Goal: Task Accomplishment & Management: Complete application form

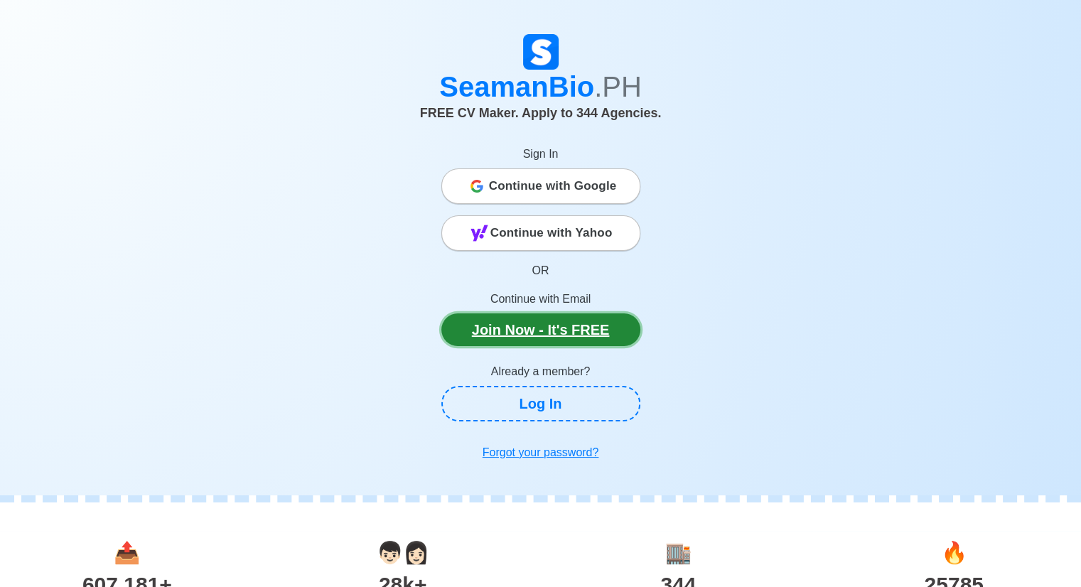
click at [583, 328] on link "Join Now - It's FREE" at bounding box center [540, 329] width 199 height 33
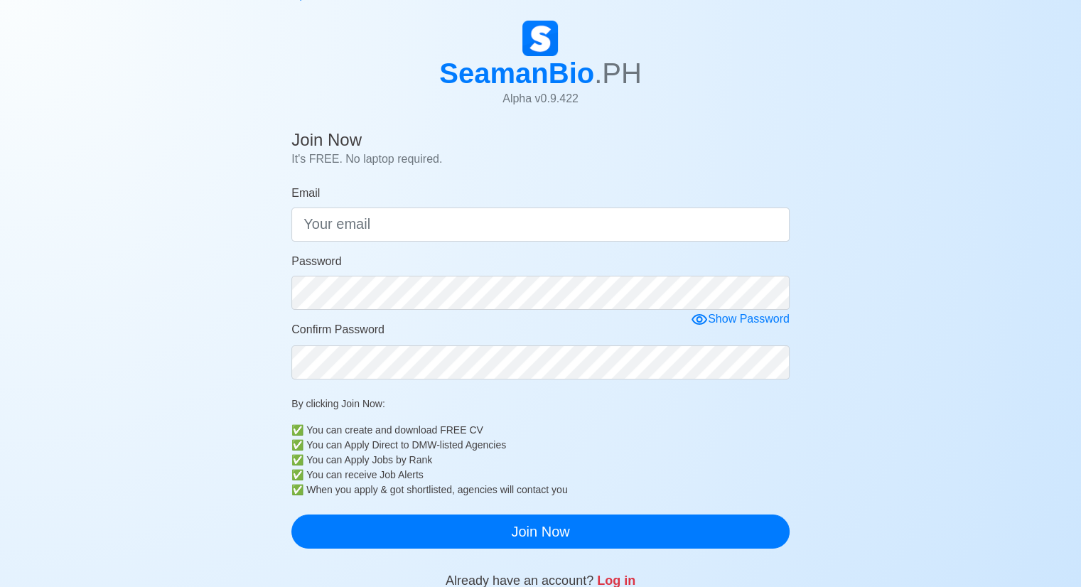
scroll to position [71, 0]
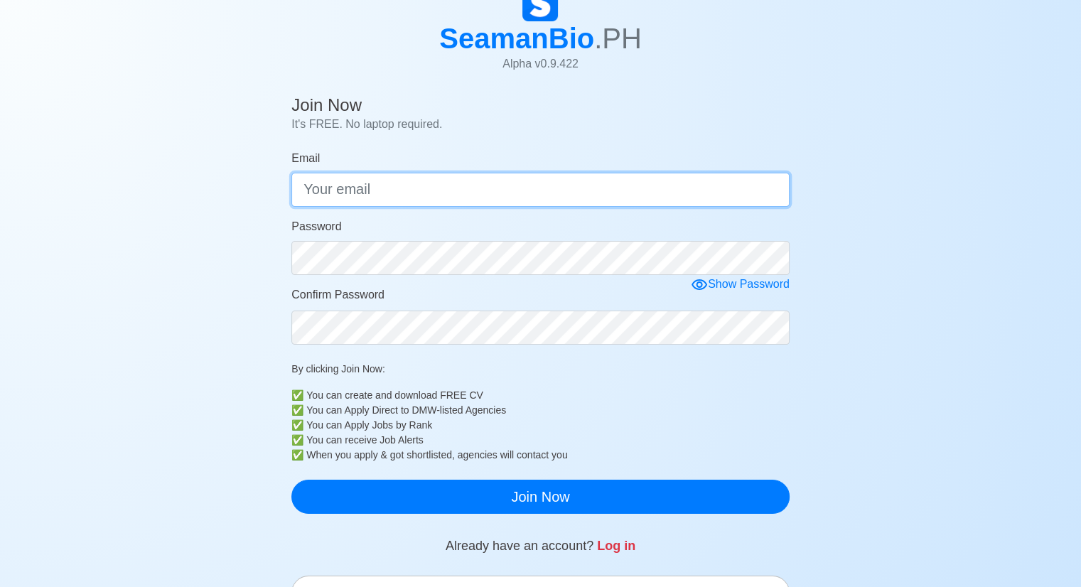
click at [440, 199] on input "Email" at bounding box center [540, 190] width 498 height 34
type input "[EMAIL_ADDRESS][DOMAIN_NAME]"
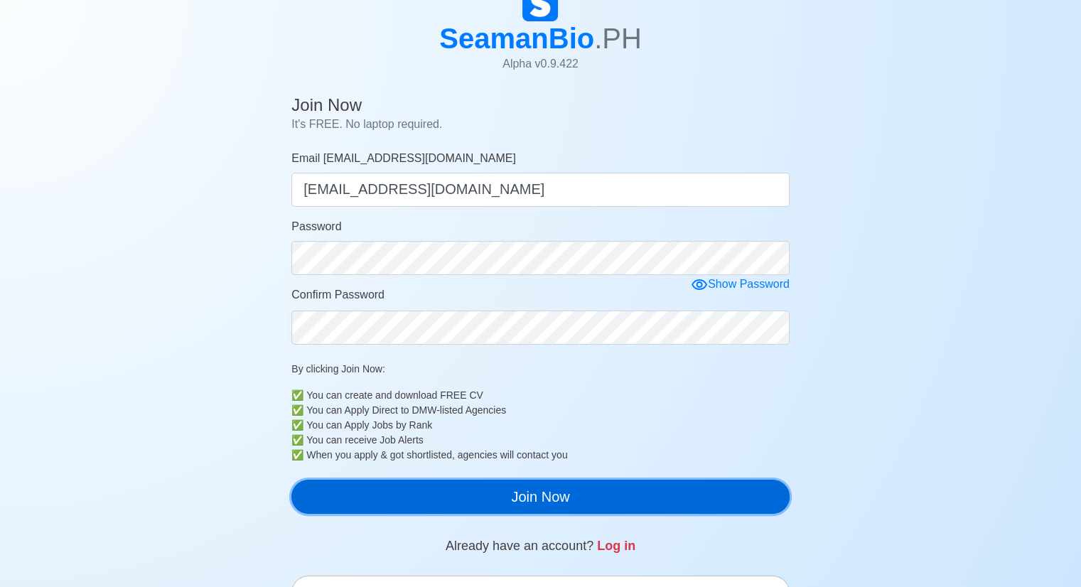
click at [660, 503] on button "Join Now" at bounding box center [540, 497] width 498 height 34
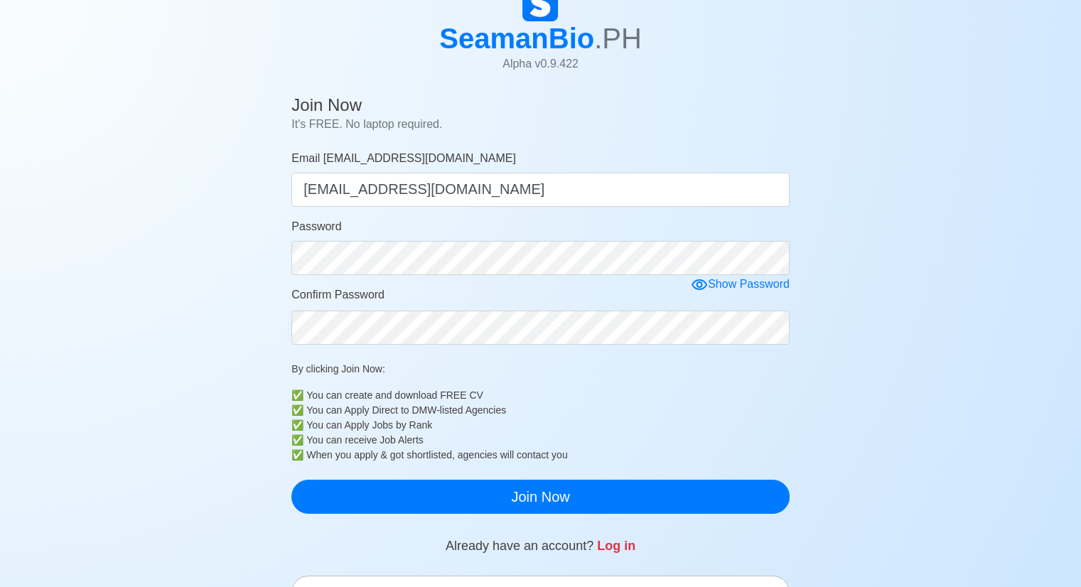
scroll to position [17, 0]
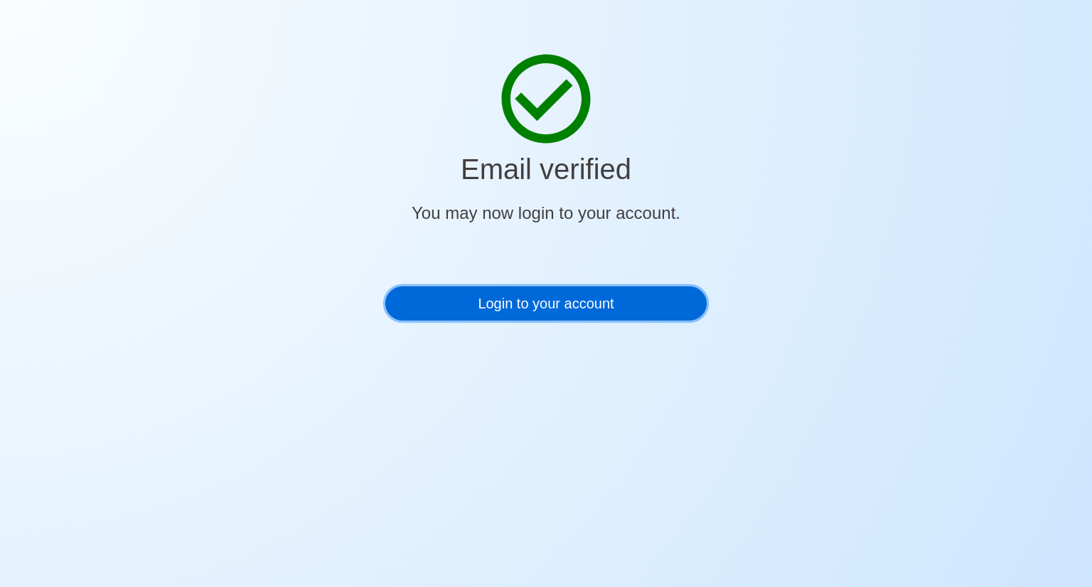
click at [552, 308] on link "Login to your account" at bounding box center [545, 303] width 321 height 34
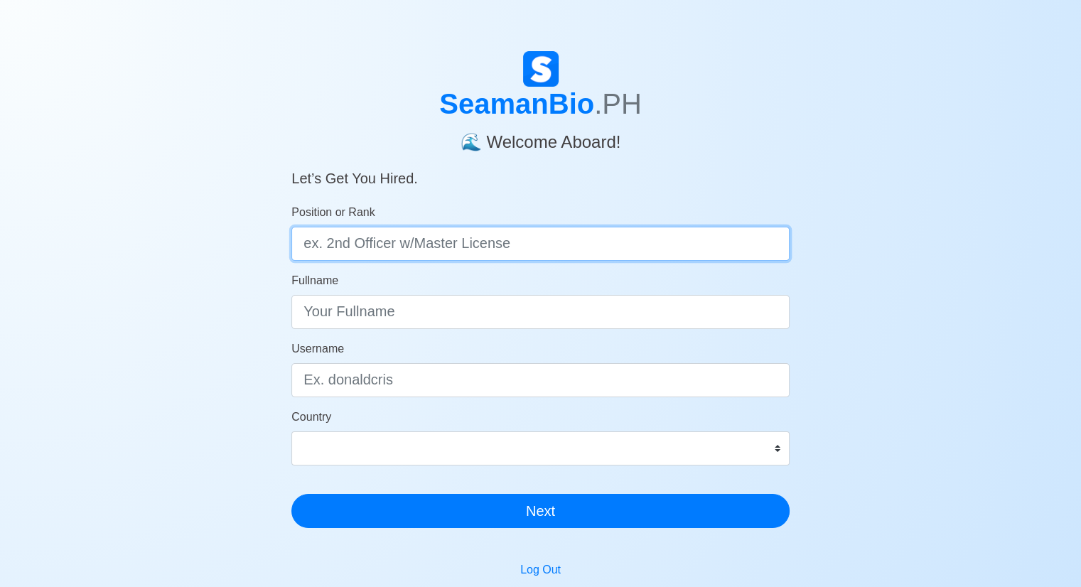
click at [432, 245] on input "Position or Rank" at bounding box center [540, 244] width 498 height 34
type input "C"
type input "Cadete"
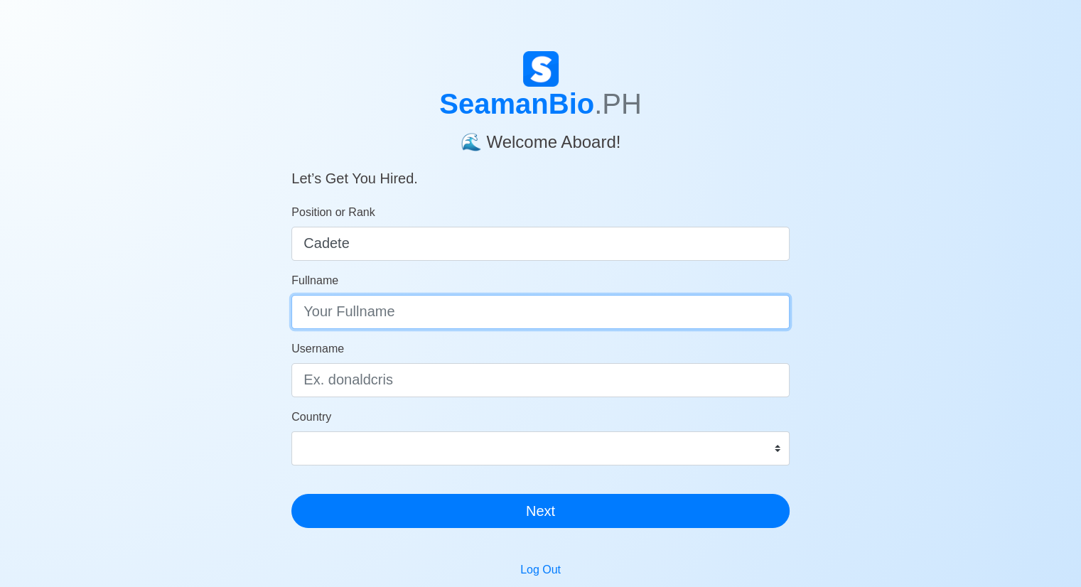
click at [446, 313] on input "Fullname" at bounding box center [540, 312] width 498 height 34
type input "Marc Vience Ozaraga Ayta"
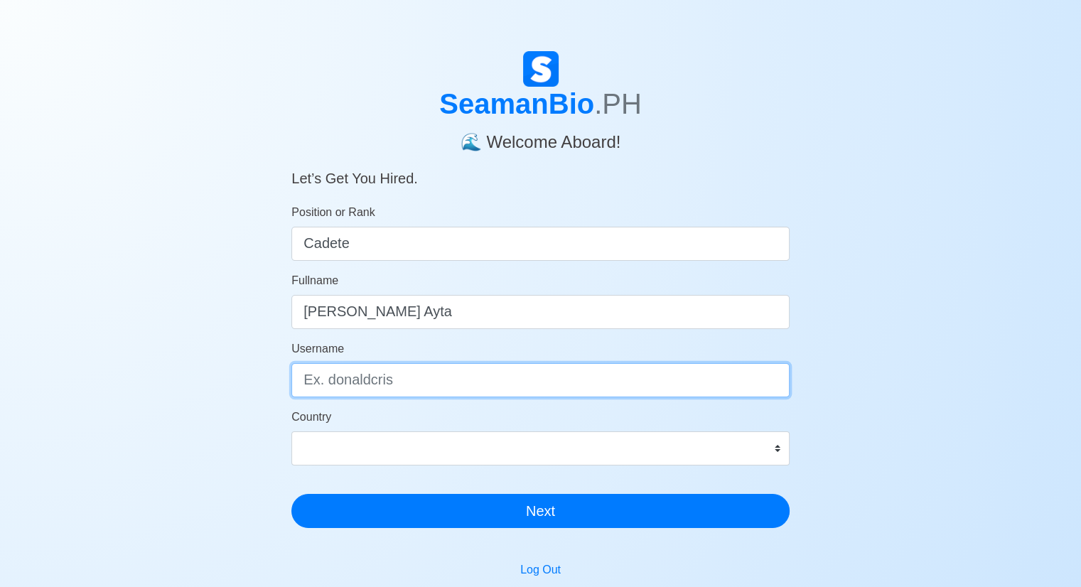
click at [399, 385] on input "Username" at bounding box center [540, 380] width 498 height 34
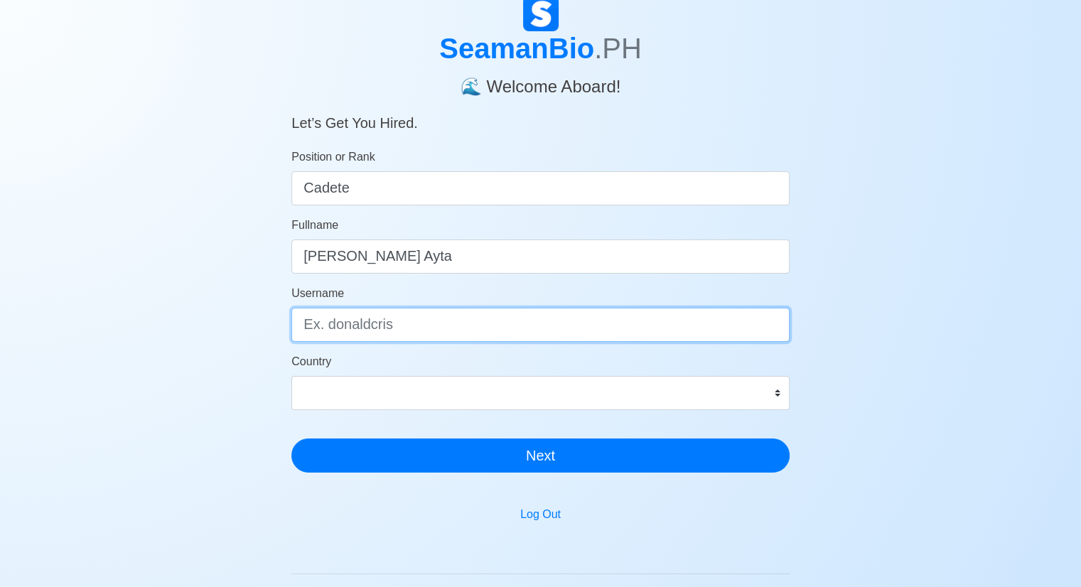
scroll to position [142, 0]
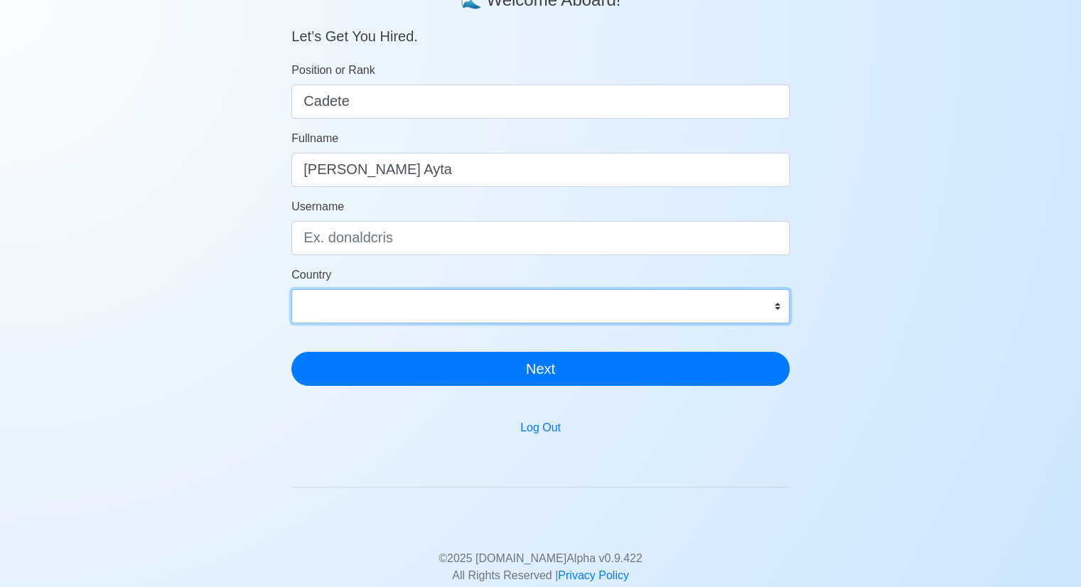
click at [419, 310] on select "Afghanistan Åland Islands Albania Algeria American Samoa Andorra Angola Anguill…" at bounding box center [540, 306] width 498 height 34
select select "PH"
click at [291, 289] on select "Afghanistan Åland Islands Albania Algeria American Samoa Andorra Angola Anguill…" at bounding box center [540, 306] width 498 height 34
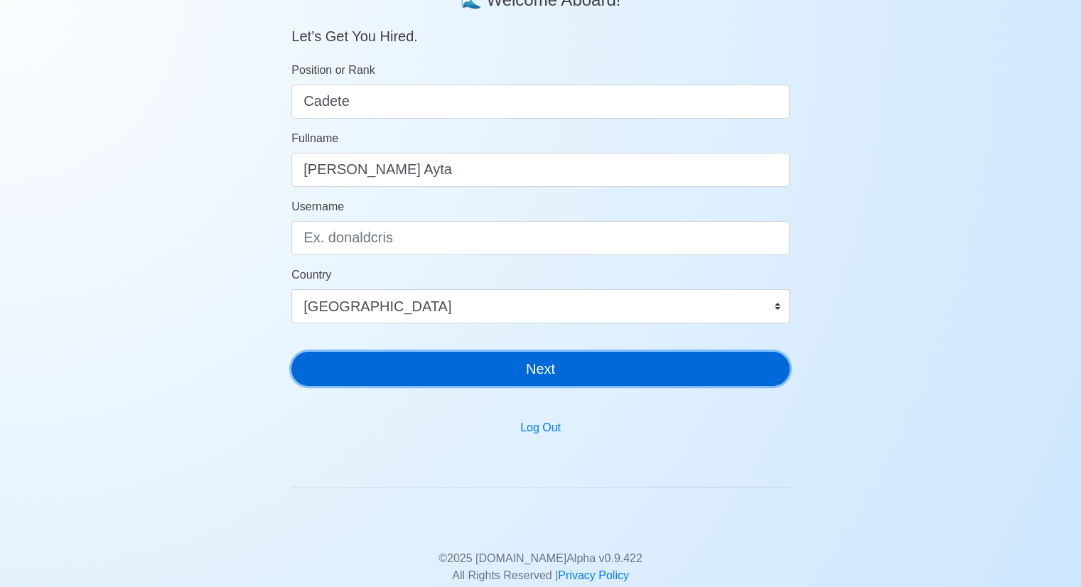
click at [595, 375] on button "Next" at bounding box center [540, 369] width 498 height 34
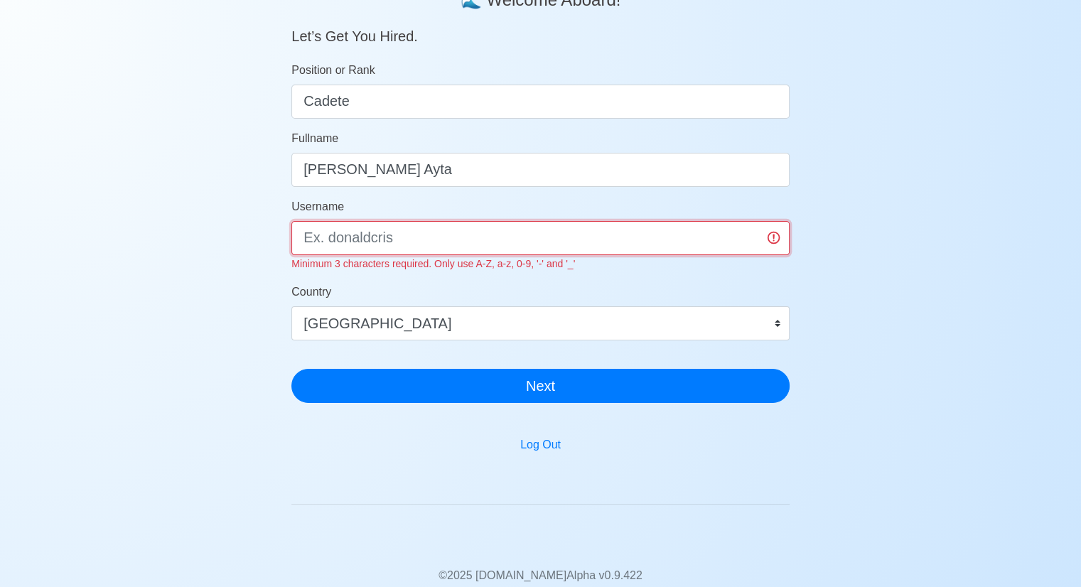
click at [423, 239] on input "Username" at bounding box center [540, 238] width 498 height 34
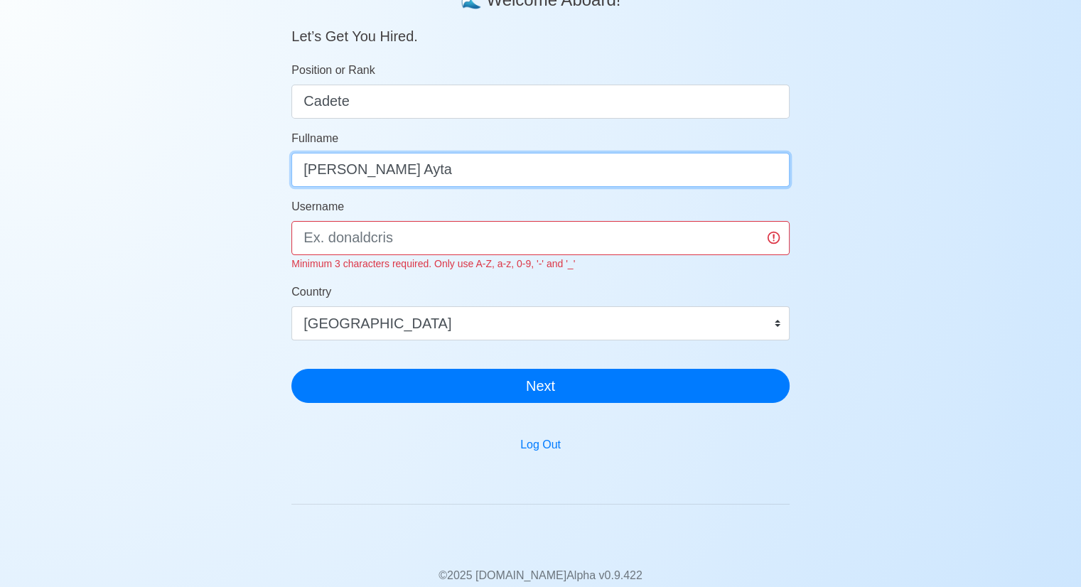
drag, startPoint x: 481, startPoint y: 168, endPoint x: 256, endPoint y: 176, distance: 225.5
click at [256, 176] on div "SeamanBio .PH 🌊 Welcome Aboard! Let’s Get You Hired. Position or Rank Cadete Fu…" at bounding box center [540, 292] width 1081 height 766
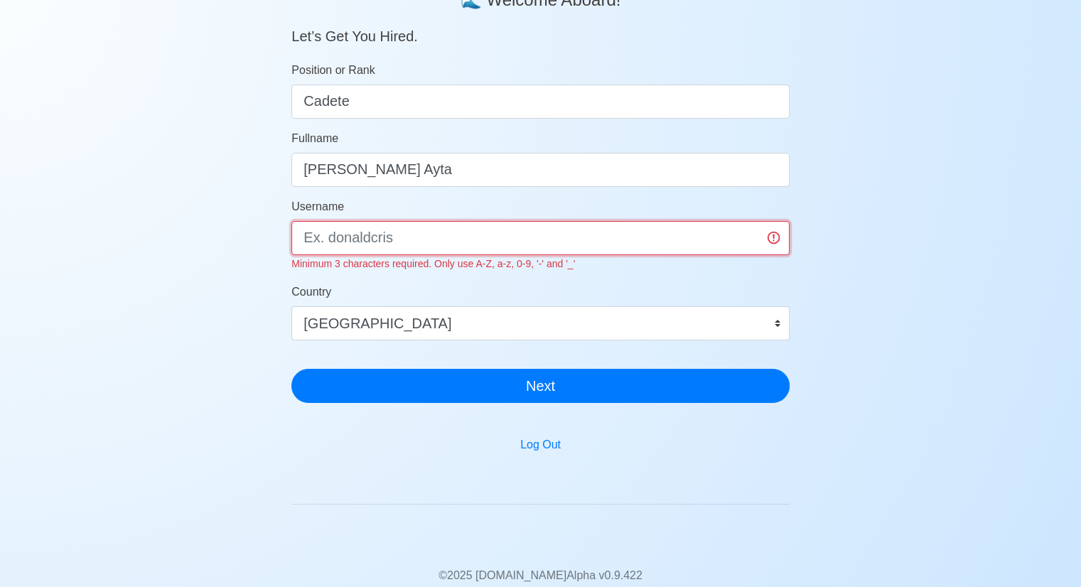
click at [421, 245] on input "Username" at bounding box center [540, 238] width 498 height 34
paste input "Marc Vience Ozaraga Ayta"
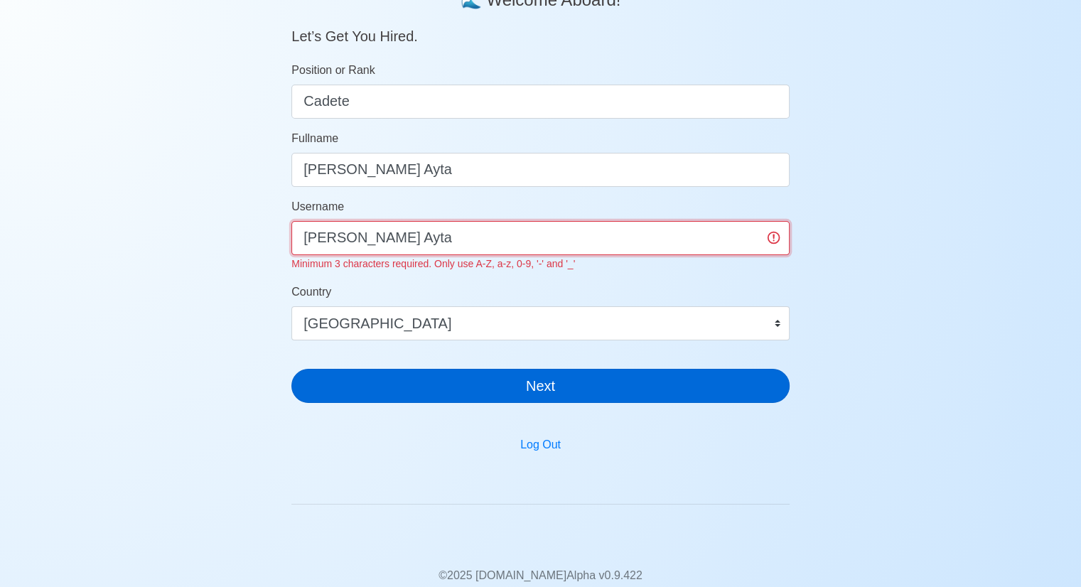
type input "Marc Vience Ozaraga Ayta"
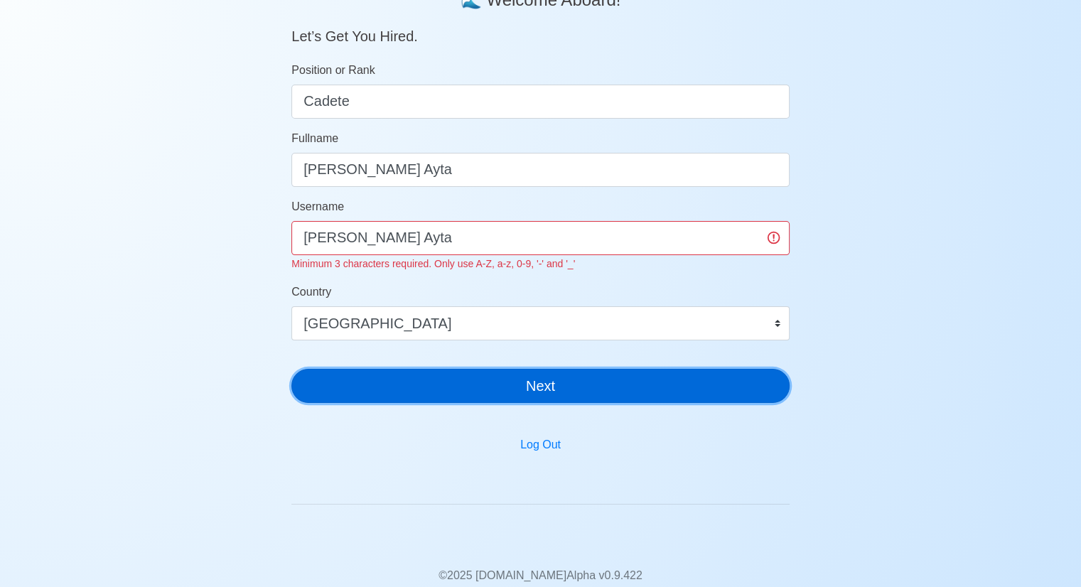
click at [652, 383] on button "Next" at bounding box center [540, 386] width 498 height 34
click at [522, 398] on button "Next" at bounding box center [540, 386] width 498 height 34
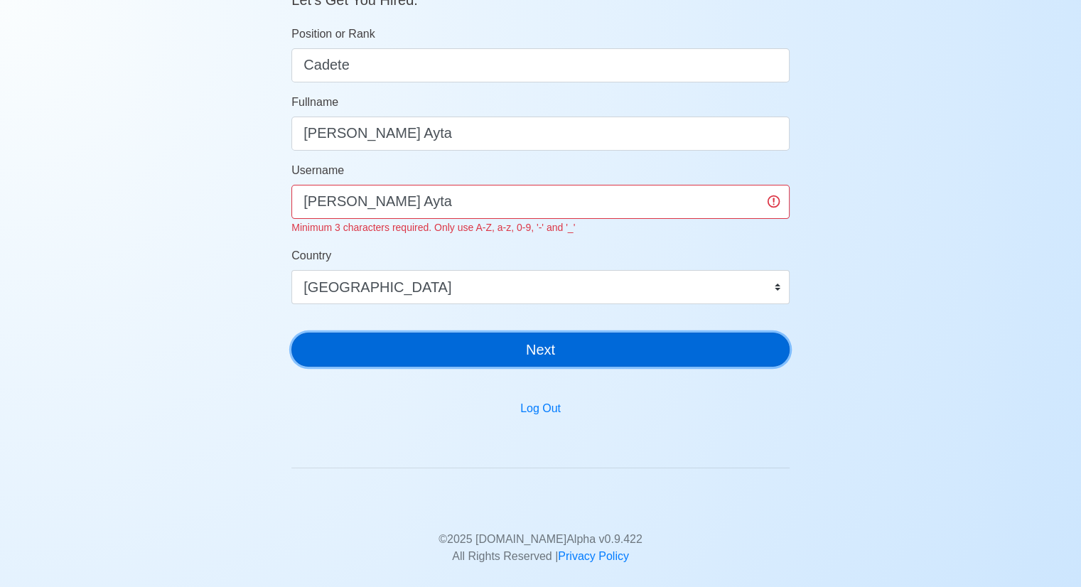
scroll to position [213, 0]
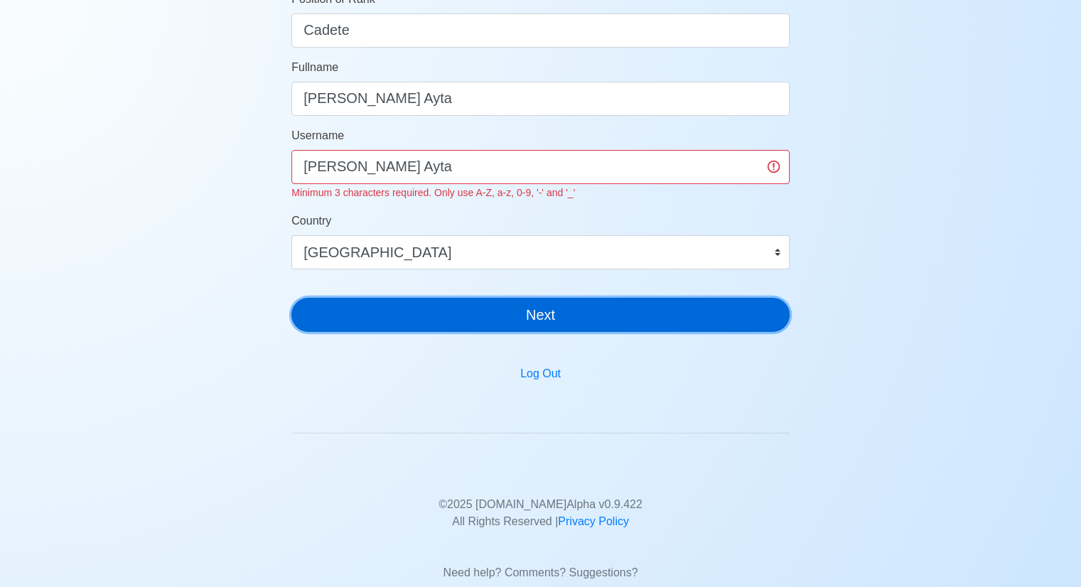
click at [546, 319] on button "Next" at bounding box center [540, 315] width 498 height 34
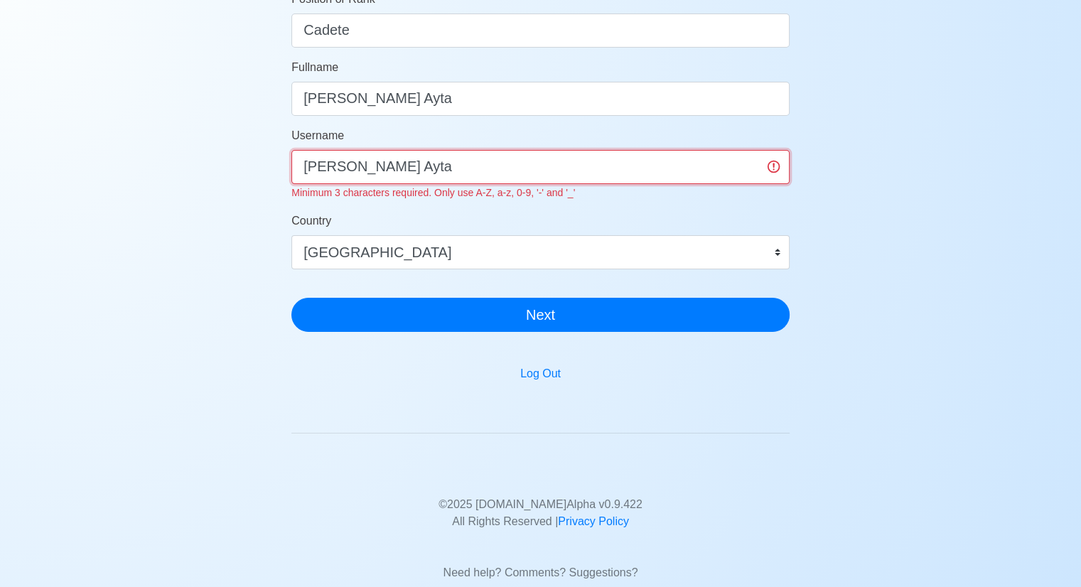
click at [512, 166] on input "Marc Vience Ozaraga Ayta" at bounding box center [540, 167] width 498 height 34
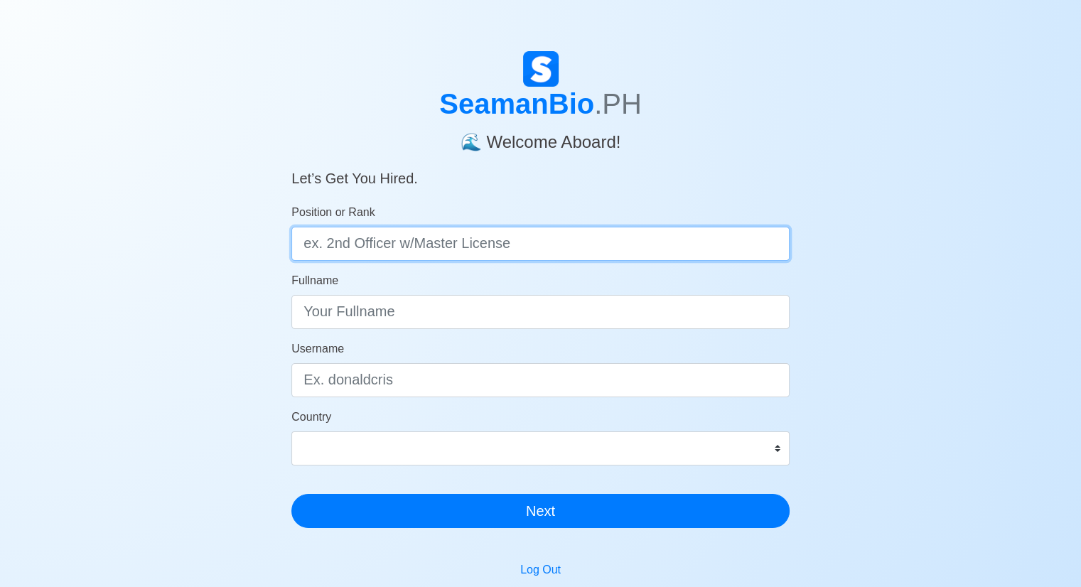
click at [385, 249] on input "Position or Rank" at bounding box center [540, 244] width 498 height 34
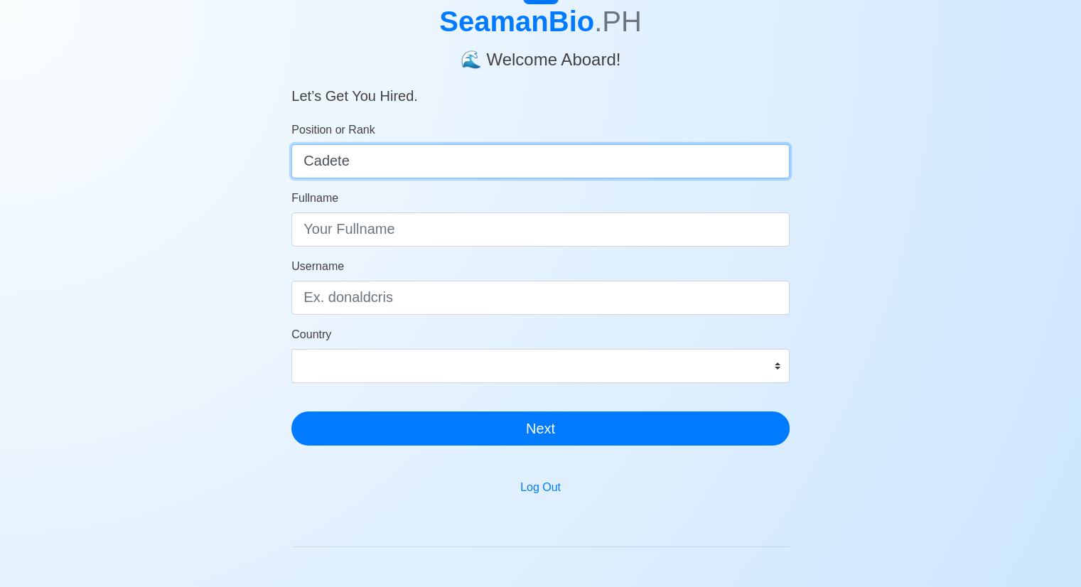
scroll to position [142, 0]
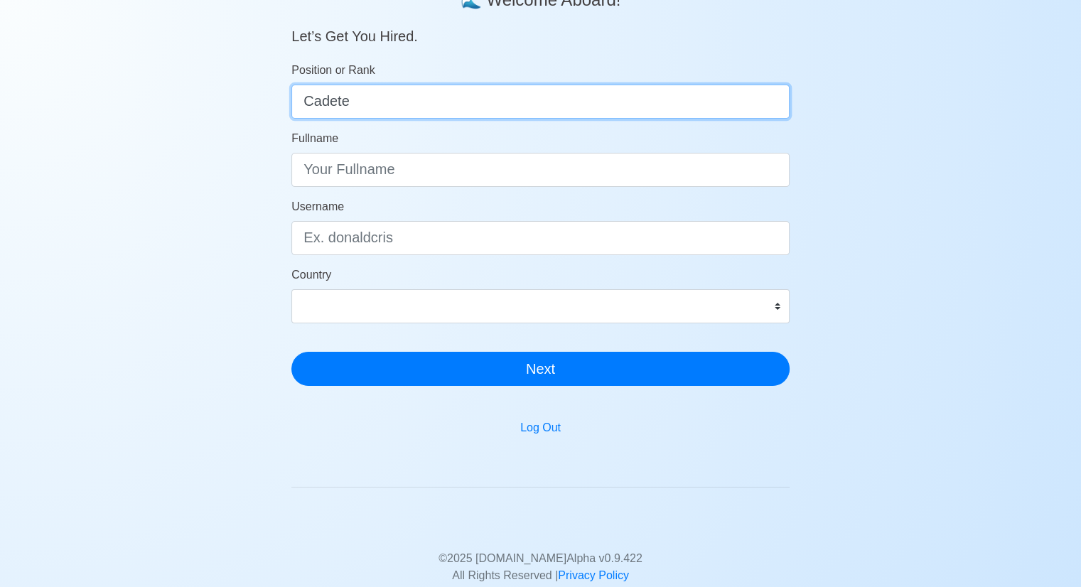
type input "Cadete"
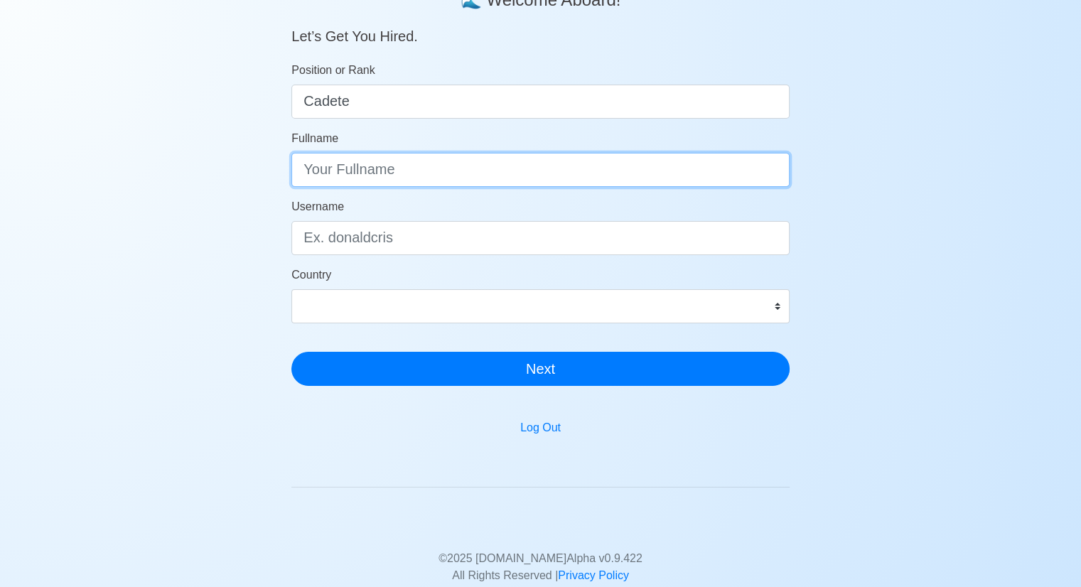
click at [466, 170] on input "Fullname" at bounding box center [540, 170] width 498 height 34
type input "N"
type input "Marc Vience Ozaraga Ayta"
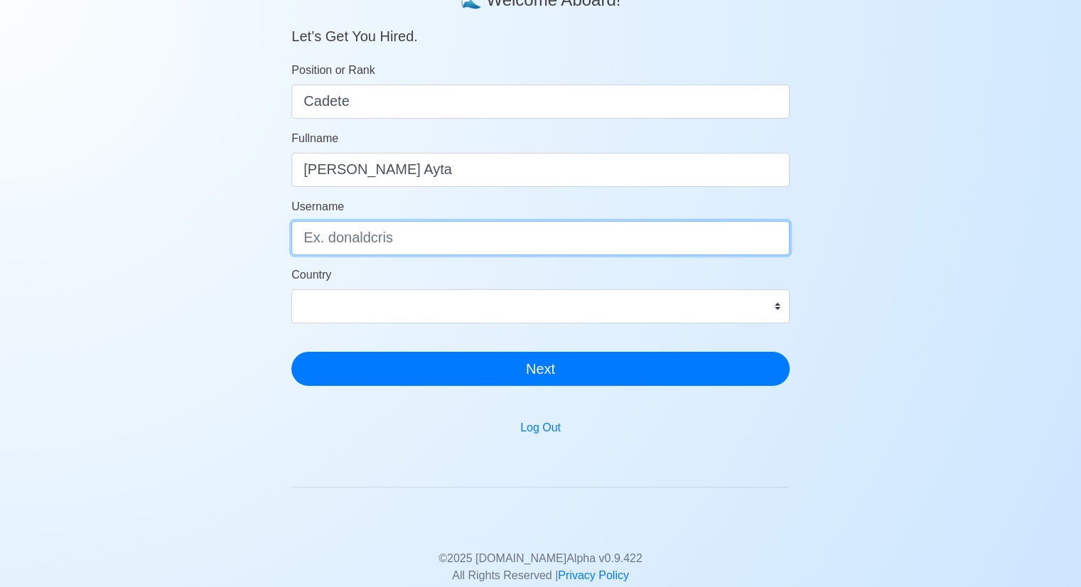
click at [458, 234] on input "Username" at bounding box center [540, 238] width 498 height 34
type input "Macbens"
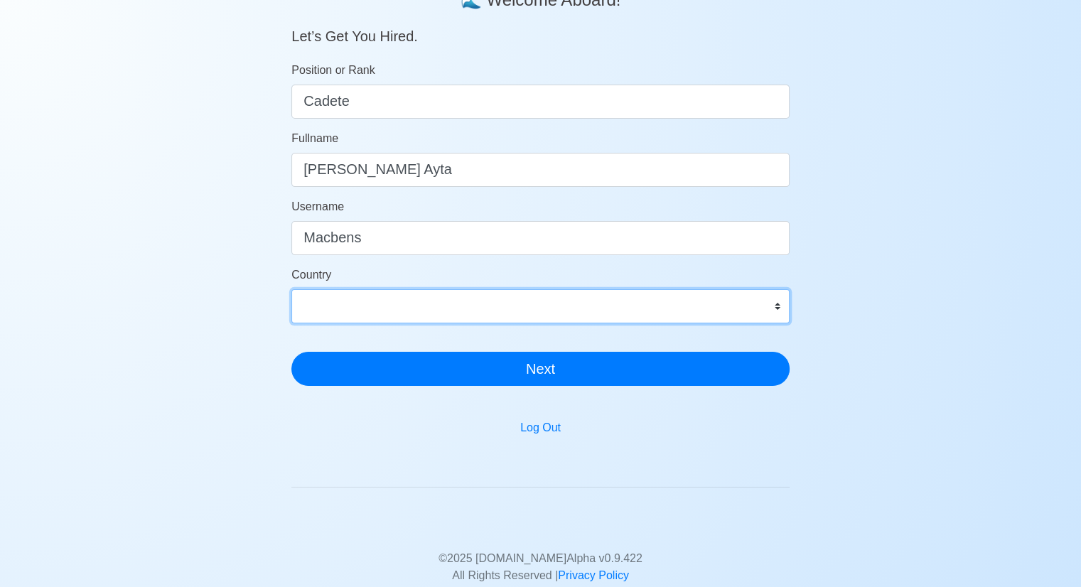
click at [488, 316] on select "Afghanistan Åland Islands Albania Algeria American Samoa Andorra Angola Anguill…" at bounding box center [540, 306] width 498 height 34
select select "PH"
click at [291, 289] on select "Afghanistan Åland Islands Albania Algeria American Samoa Andorra Angola Anguill…" at bounding box center [540, 306] width 498 height 34
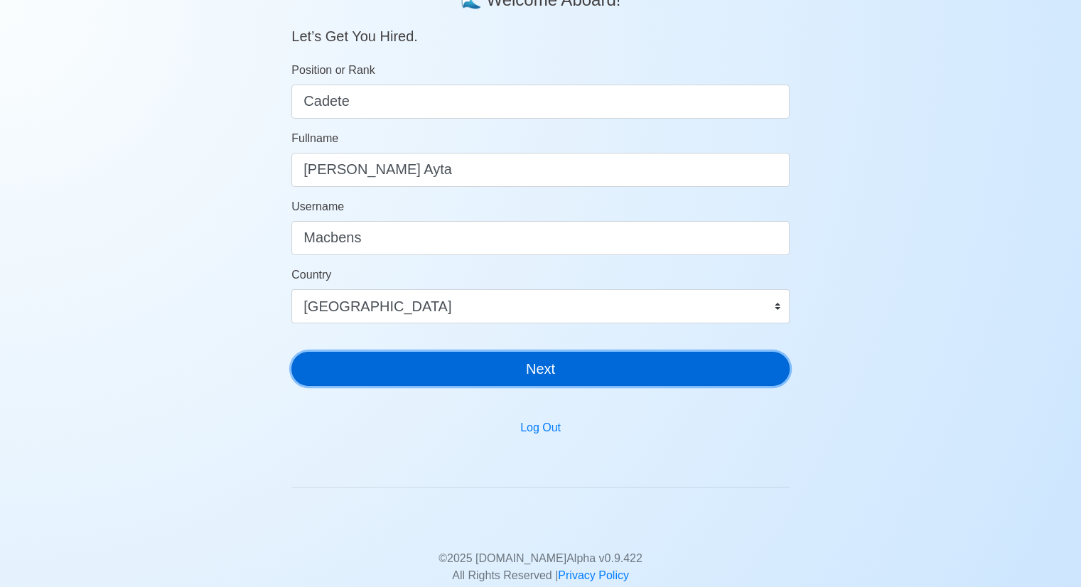
click at [532, 362] on button "Next" at bounding box center [540, 369] width 498 height 34
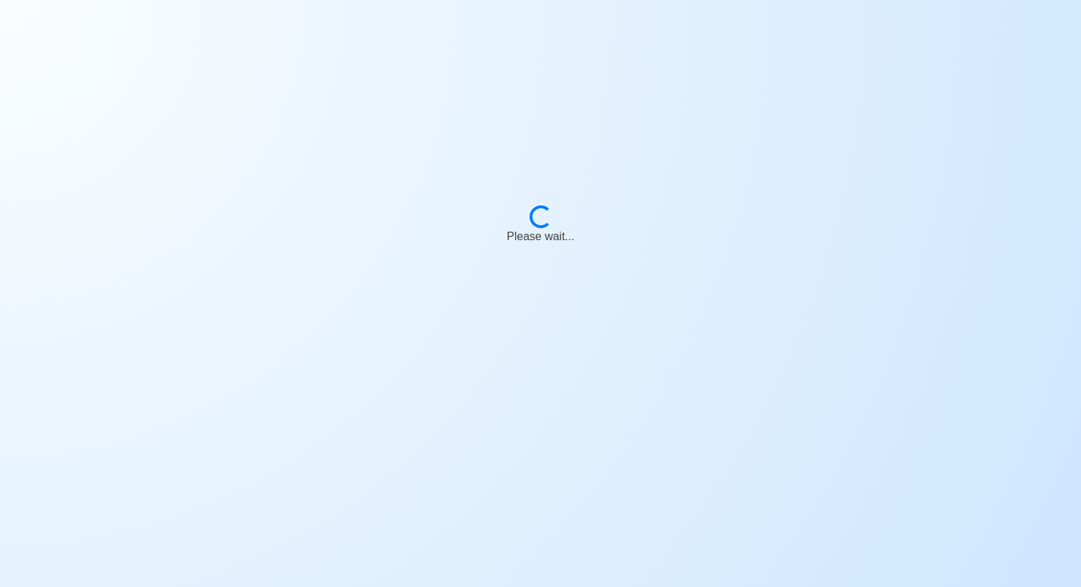
scroll to position [17, 0]
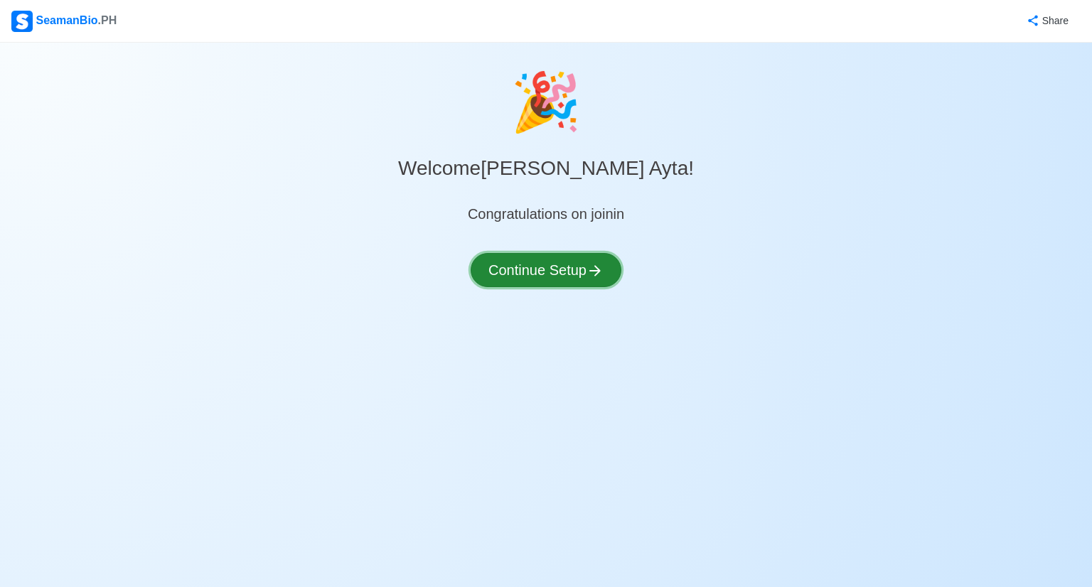
click at [594, 259] on button "Continue Setup" at bounding box center [545, 270] width 151 height 34
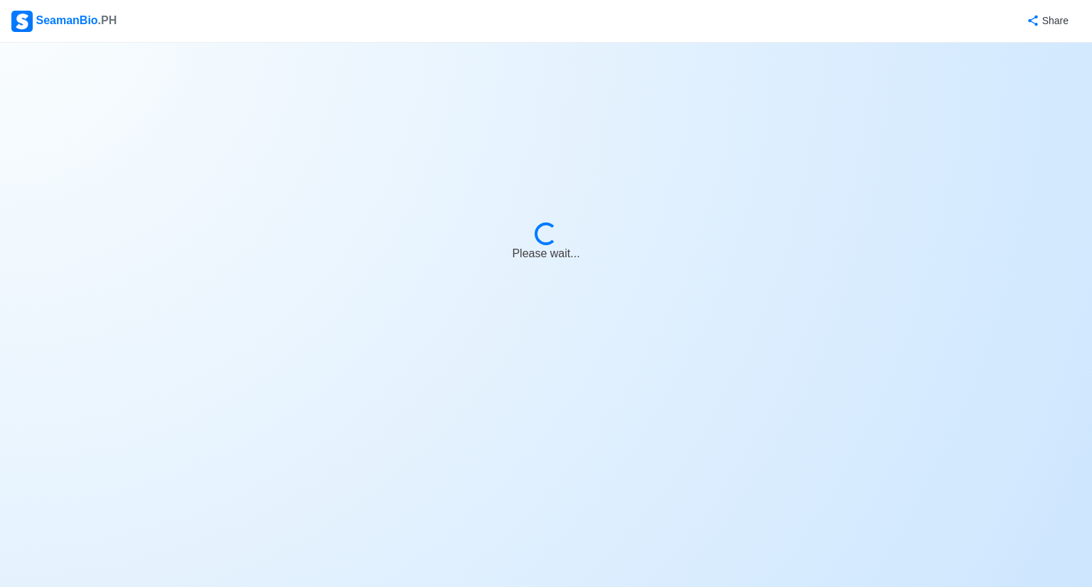
select select "Visible for Hiring"
select select "PH"
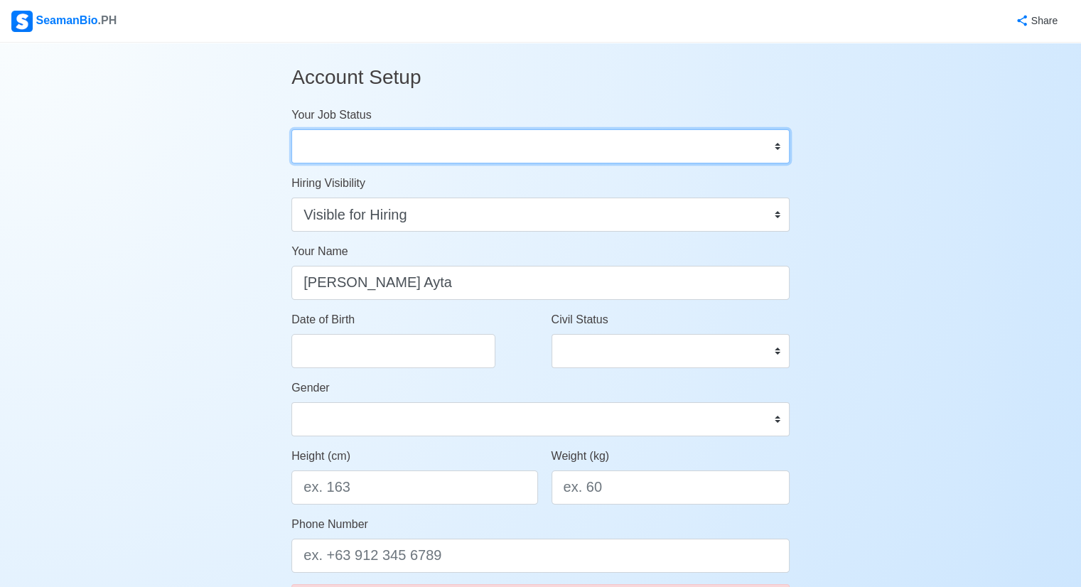
click at [458, 140] on select "Onboard Actively Looking for Job Not Looking for Job" at bounding box center [540, 146] width 498 height 34
select select "Actively Looking for Job"
click at [291, 129] on select "Onboard Actively Looking for Job Not Looking for Job" at bounding box center [540, 146] width 498 height 34
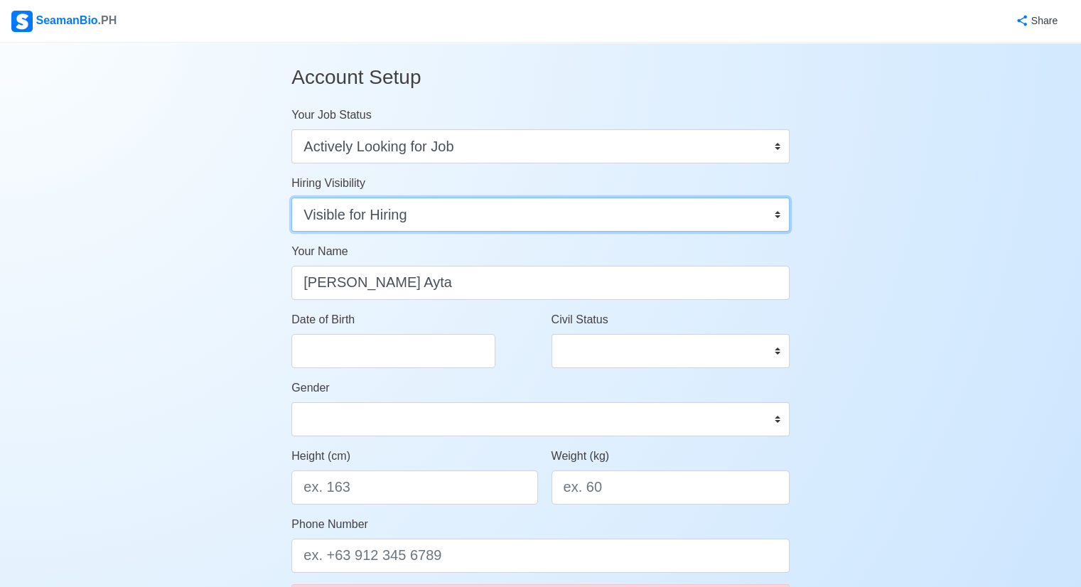
click at [569, 219] on select "Visible for Hiring Not Visible for Hiring" at bounding box center [540, 215] width 498 height 34
click at [291, 198] on select "Visible for Hiring Not Visible for Hiring" at bounding box center [540, 215] width 498 height 34
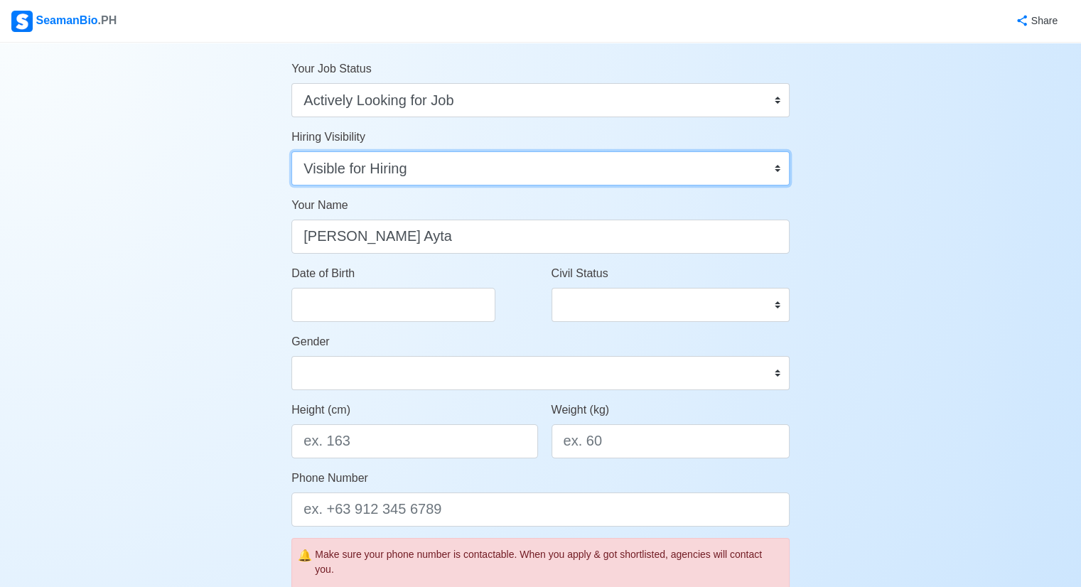
scroll to position [71, 0]
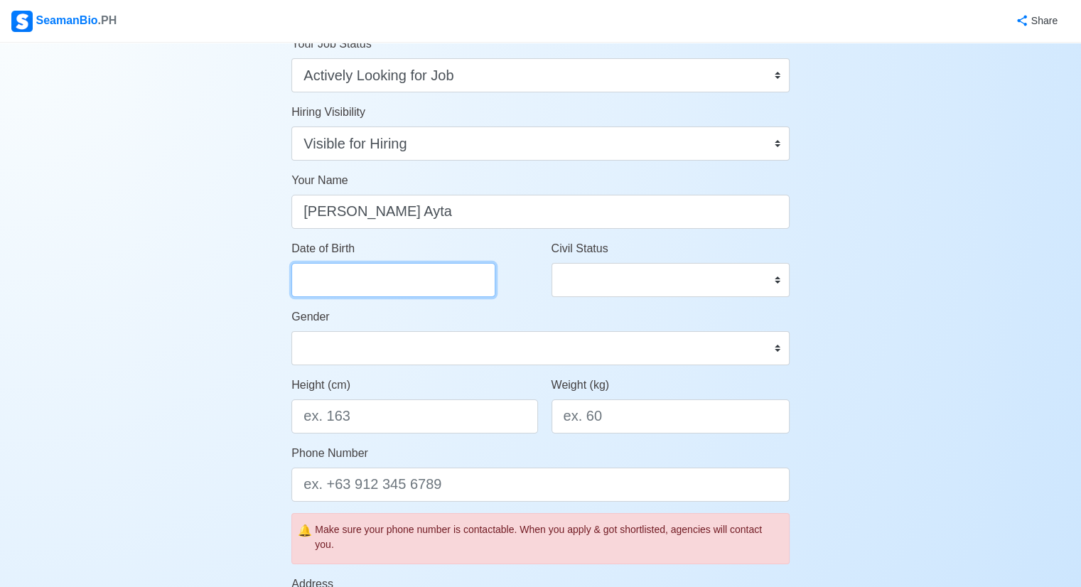
click at [377, 278] on input "Date of Birth" at bounding box center [393, 280] width 204 height 34
select select "****"
select select "******"
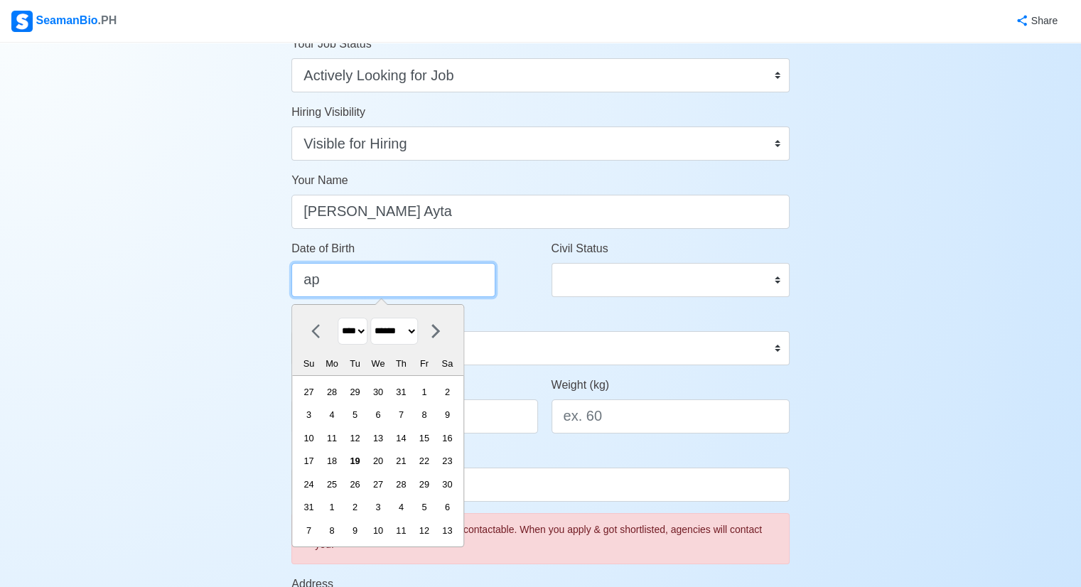
type input "a"
click at [365, 330] on select "**** **** **** **** **** **** **** **** **** **** **** **** **** **** **** ****…" at bounding box center [353, 332] width 30 height 28
select select "****"
click at [338, 318] on select "**** **** **** **** **** **** **** **** **** **** **** **** **** **** **** ****…" at bounding box center [353, 332] width 30 height 28
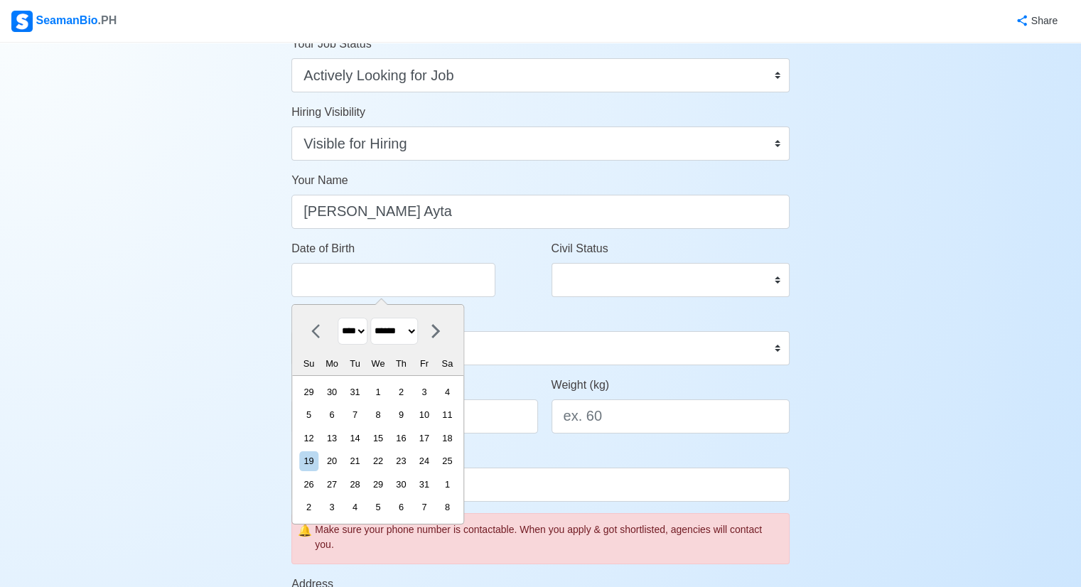
click at [418, 330] on select "******* ******** ***** ***** *** **** **** ****** ********* ******* ******** **…" at bounding box center [394, 332] width 48 height 28
select select "*****"
click at [376, 318] on select "******* ******** ***** ***** *** **** **** ****** ********* ******* ******** **…" at bounding box center [394, 332] width 48 height 28
click at [365, 389] on div "3" at bounding box center [354, 391] width 19 height 19
type input "04/03/2001"
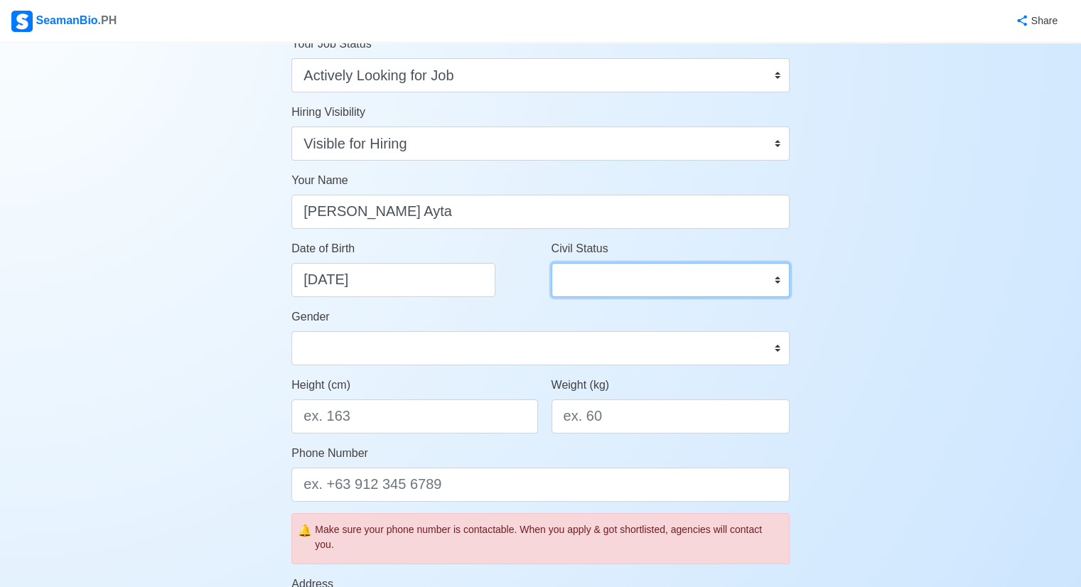
click at [658, 280] on select "Single Married Widowed Separated" at bounding box center [671, 280] width 238 height 34
select select "Single"
click at [552, 263] on select "Single Married Widowed Separated" at bounding box center [671, 280] width 238 height 34
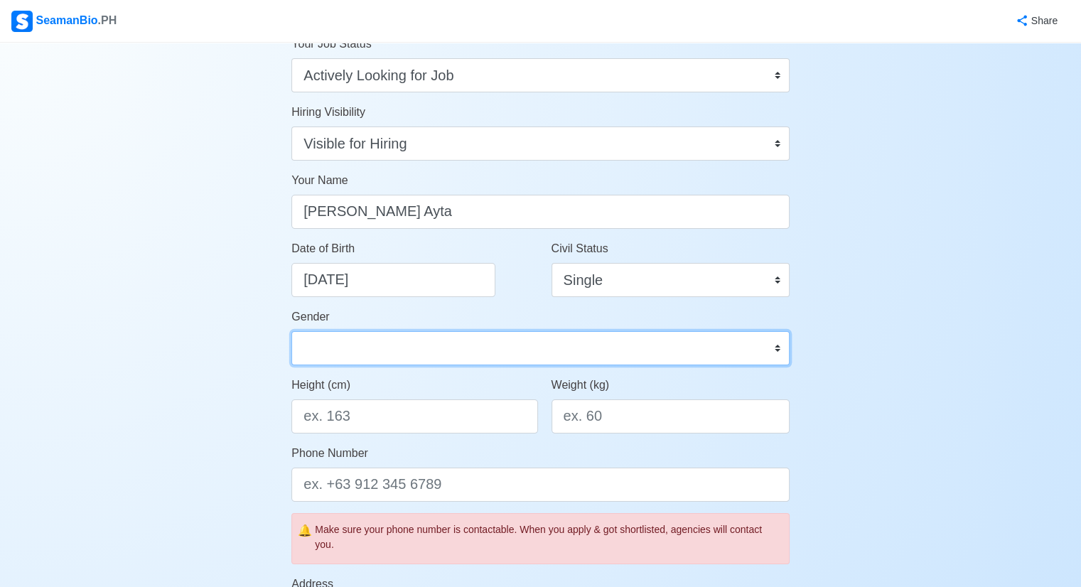
click at [488, 360] on select "Male Female" at bounding box center [540, 348] width 498 height 34
select select "[DEMOGRAPHIC_DATA]"
click at [291, 331] on select "Male Female" at bounding box center [540, 348] width 498 height 34
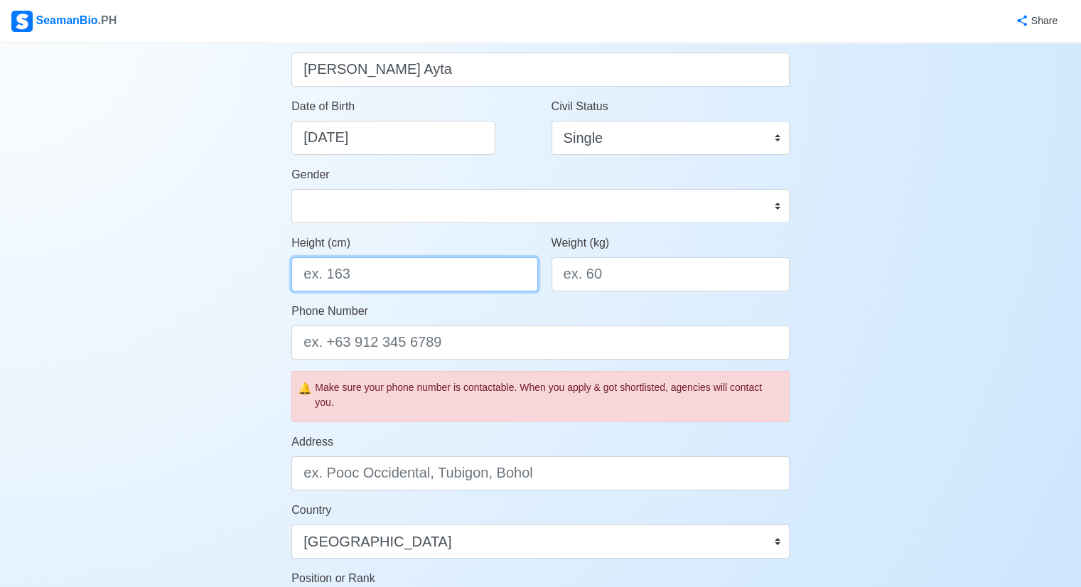
click at [396, 286] on input "Height (cm)" at bounding box center [414, 274] width 246 height 34
type input "173"
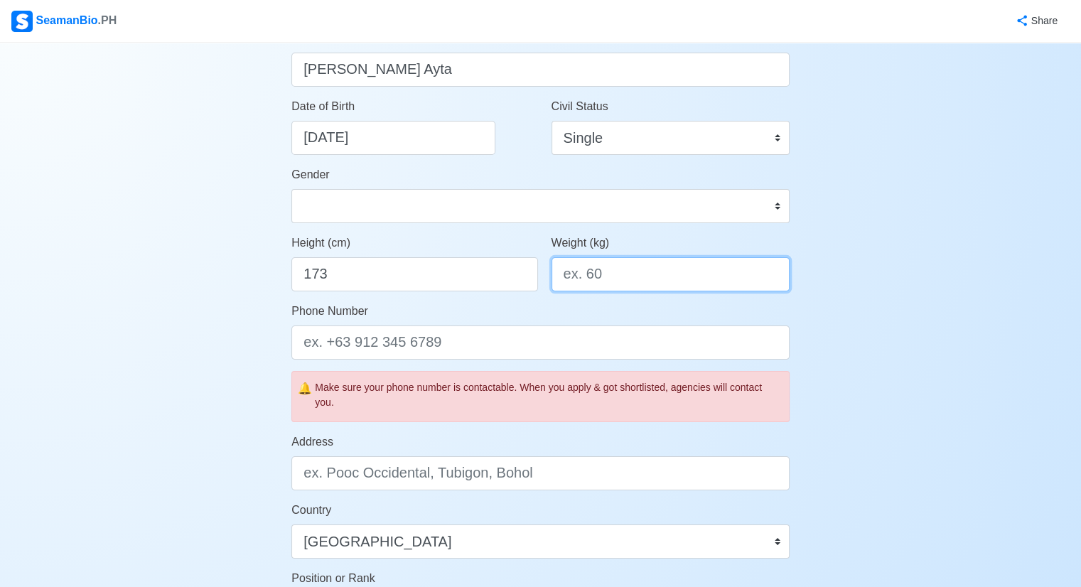
click at [682, 277] on input "Weight (kg)" at bounding box center [671, 274] width 238 height 34
type input "68"
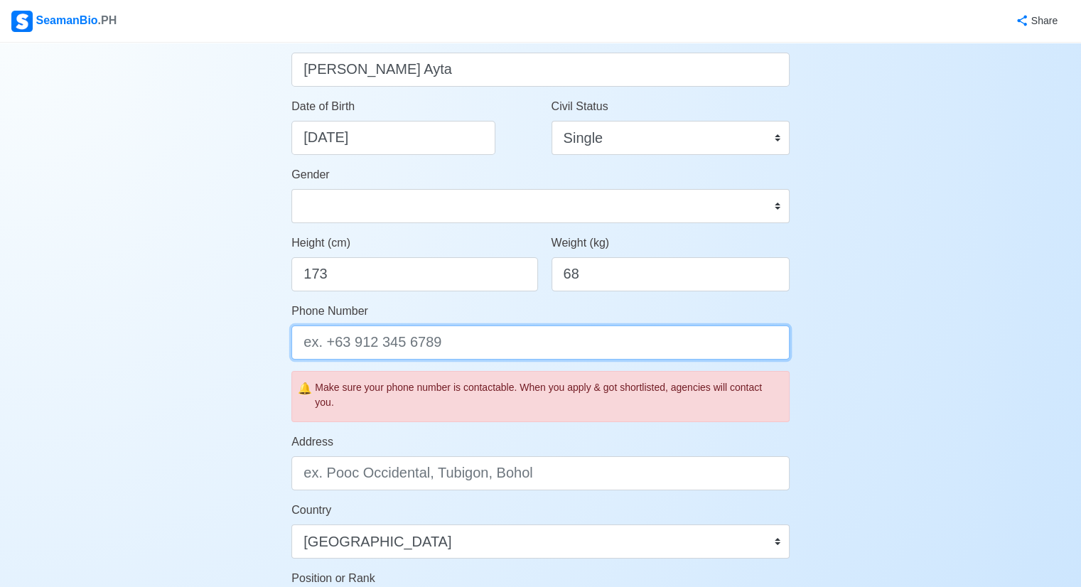
click at [490, 345] on input "Phone Number" at bounding box center [540, 343] width 498 height 34
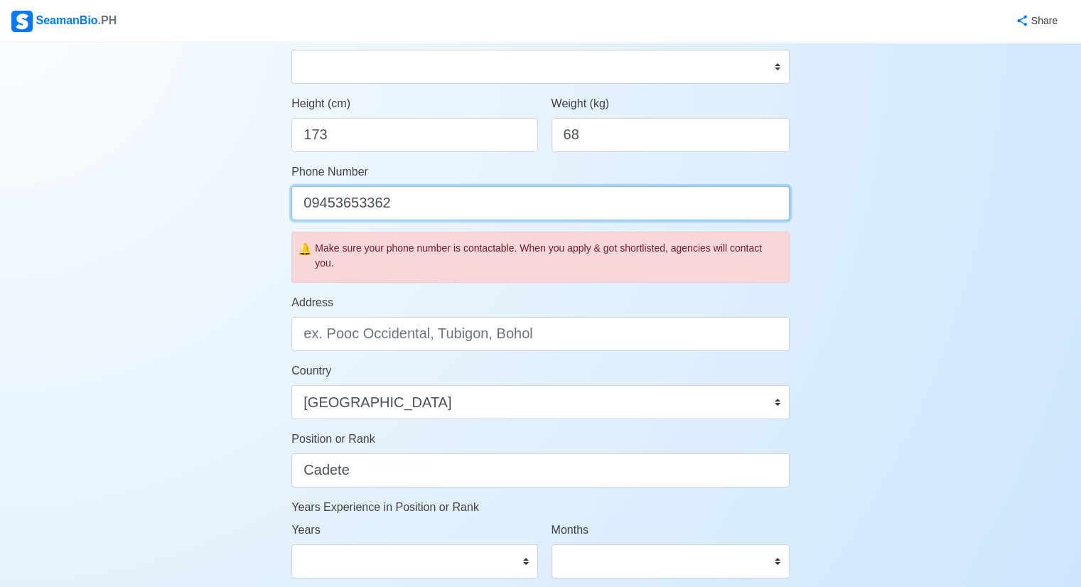
scroll to position [355, 0]
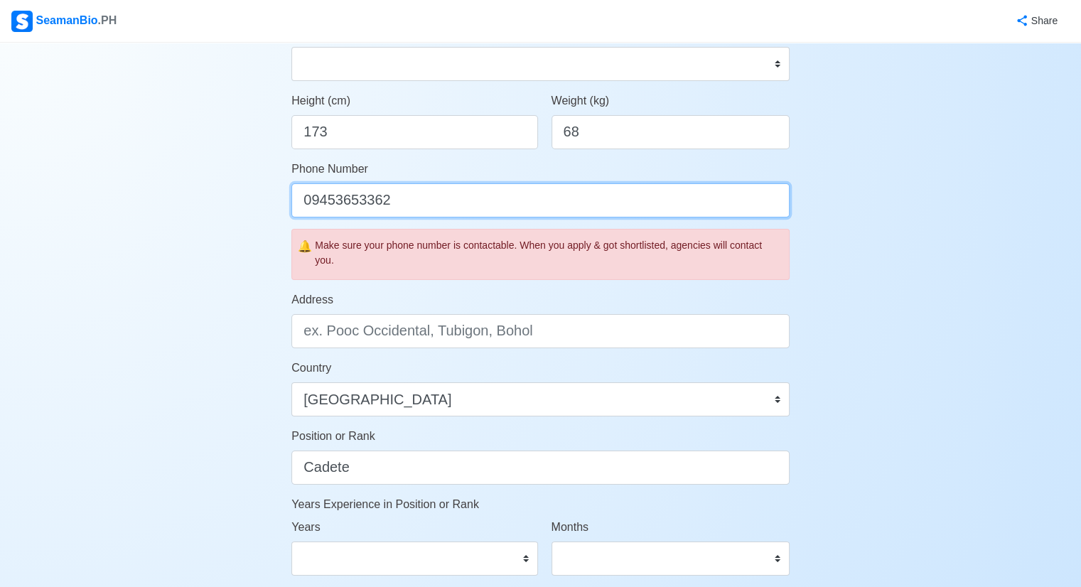
type input "09453653362"
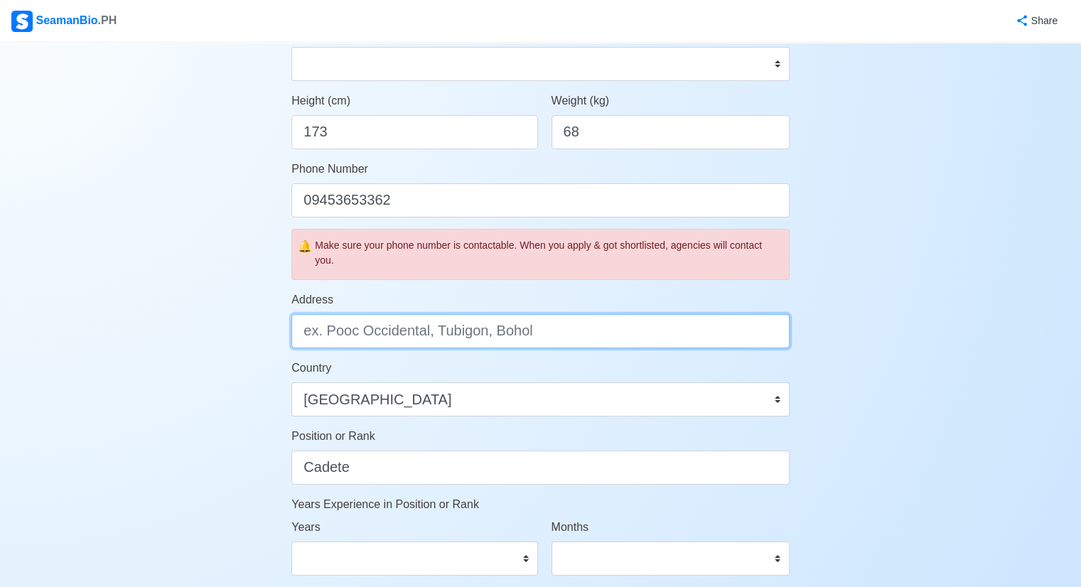
click at [545, 335] on input "Address" at bounding box center [540, 331] width 498 height 34
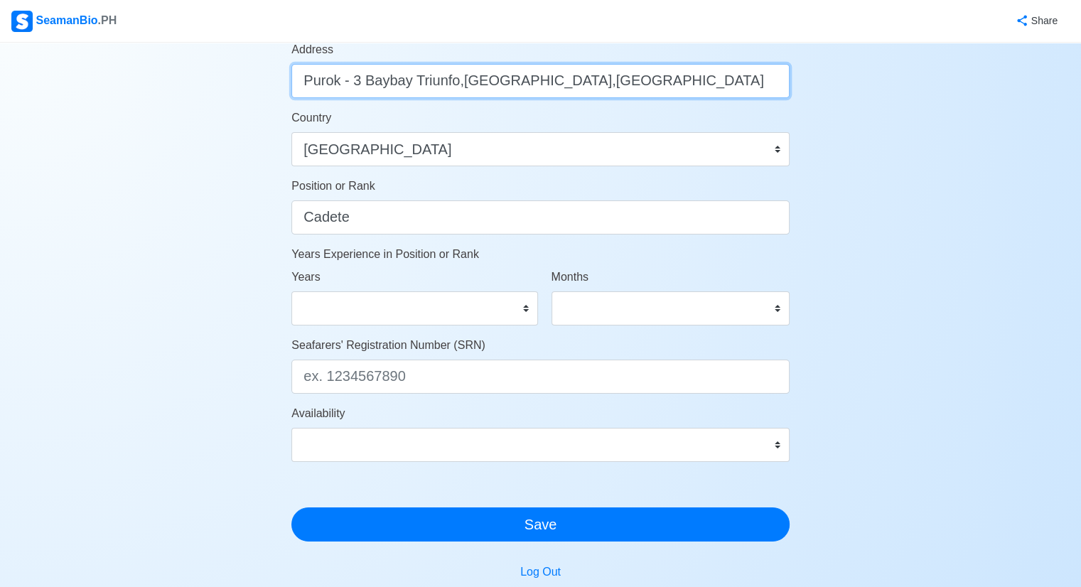
scroll to position [640, 0]
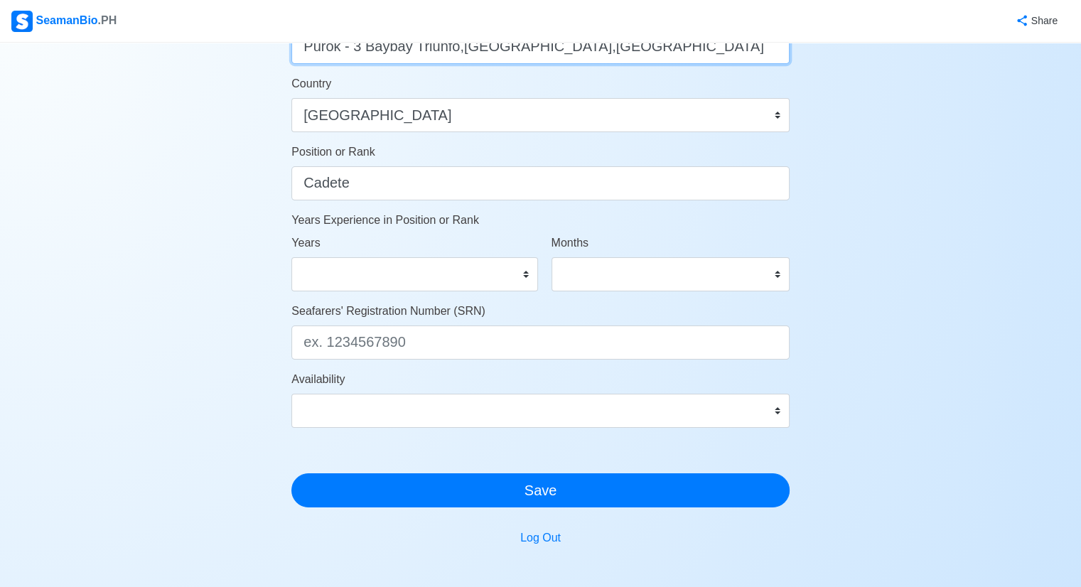
type input "Purok - 3 Baybay Triunfo,Ozamiz City,Misamis Occidental"
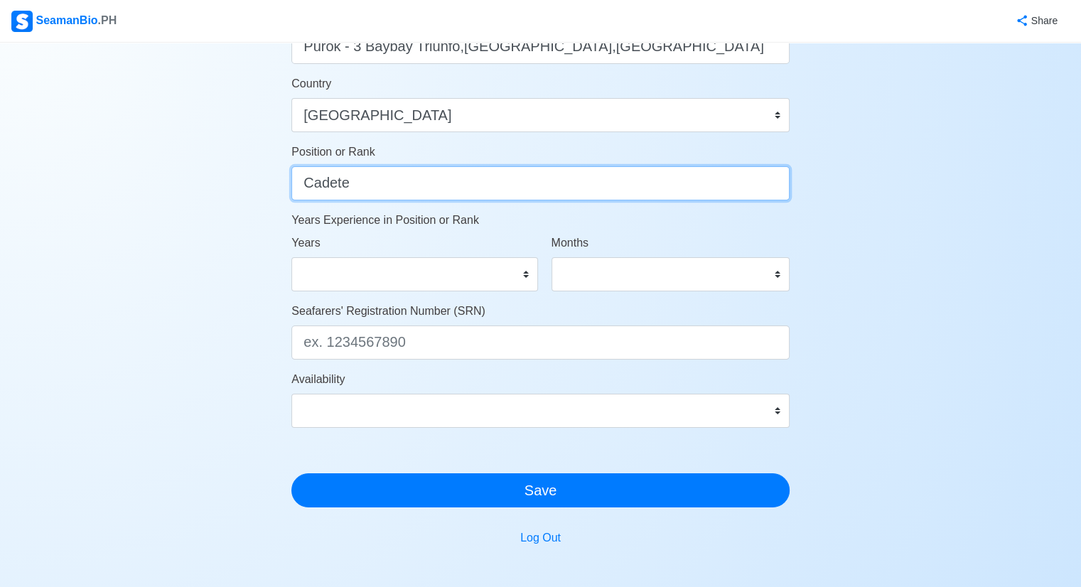
click at [411, 181] on input "Cadete" at bounding box center [540, 183] width 498 height 34
type input "Cadete/Wiper"
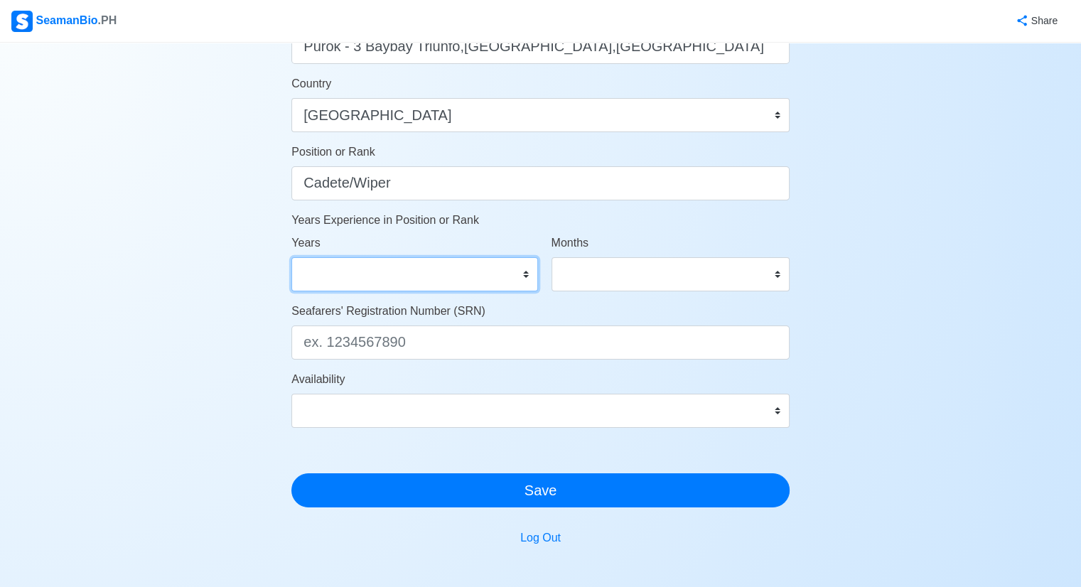
click at [520, 271] on select "0 1 2 3 4 5 6 7 8 9 10 11 12 13 14 15 16 17 18 19 20 21 22 23 24 25 26 27 28 29…" at bounding box center [414, 274] width 246 height 34
click at [795, 166] on main "Account Setup Your Job Status Onboard Actively Looking for Job Not Looking for …" at bounding box center [541, 25] width 520 height 1245
click at [528, 271] on select "0 1 2 3 4 5 6 7 8 9 10 11 12 13 14 15 16 17 18 19 20 21 22 23 24 25 26 27 28 29…" at bounding box center [414, 274] width 246 height 34
select select "1"
click at [291, 257] on select "0 1 2 3 4 5 6 7 8 9 10 11 12 13 14 15 16 17 18 19 20 21 22 23 24 25 26 27 28 29…" at bounding box center [414, 274] width 246 height 34
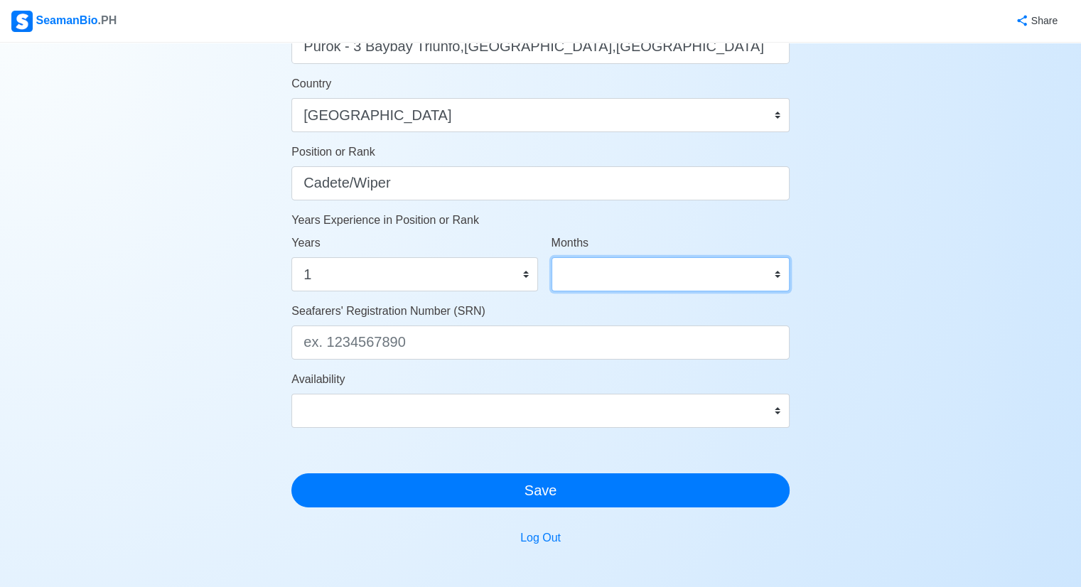
click at [638, 276] on select "0 1 2 3 4 5 6 7 8 9 10 11" at bounding box center [671, 274] width 238 height 34
click at [910, 211] on div "Account Setup Your Job Status Onboard Actively Looking for Job Not Looking for …" at bounding box center [540, 25] width 1081 height 1245
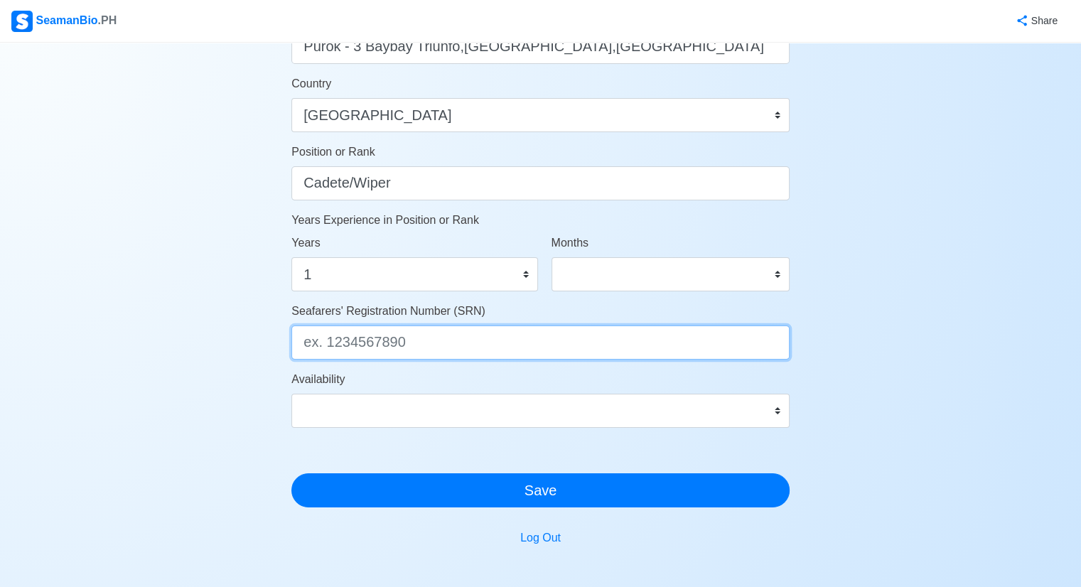
click at [480, 345] on input "Seafarers' Registration Number (SRN)" at bounding box center [540, 343] width 498 height 34
click at [321, 338] on input "1014030060" at bounding box center [540, 343] width 498 height 34
click at [324, 340] on input "1014030060" at bounding box center [540, 343] width 498 height 34
type input "0104030060"
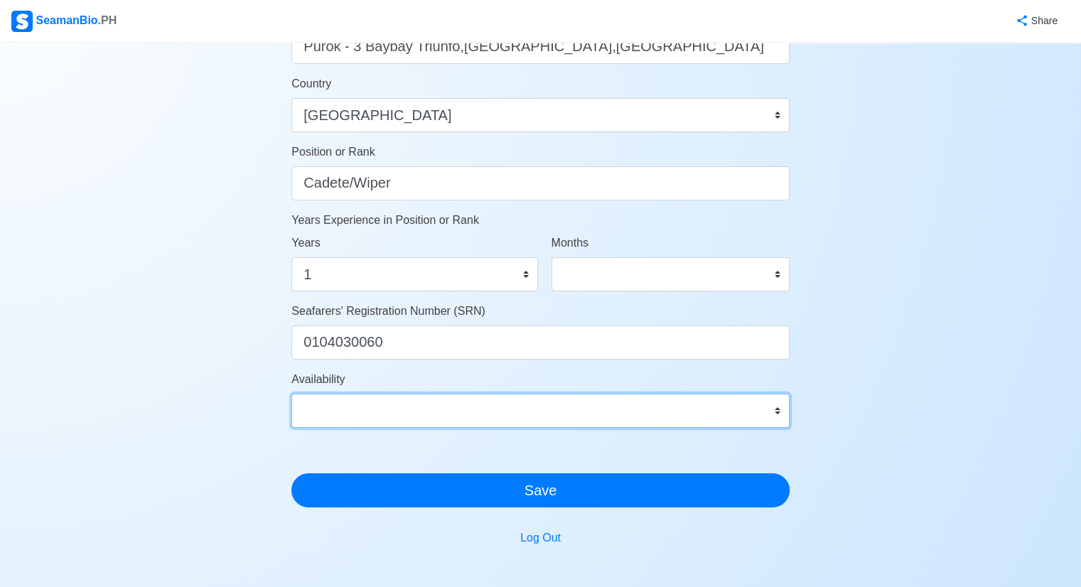
click at [557, 406] on select "Immediate Sep 2025 Oct 2025 Nov 2025 Dec 2025 Jan 2026 Feb 2026 Mar 2026 Apr 20…" at bounding box center [540, 411] width 498 height 34
select select "1767196800000"
click at [291, 394] on select "Immediate Sep 2025 Oct 2025 Nov 2025 Dec 2025 Jan 2026 Feb 2026 Mar 2026 Apr 20…" at bounding box center [540, 411] width 498 height 34
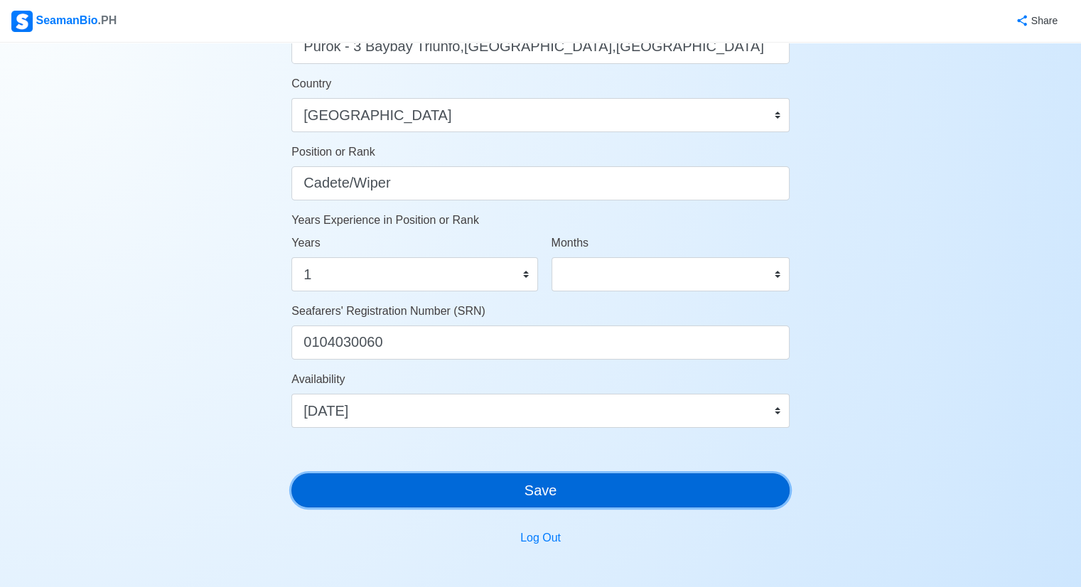
click at [520, 493] on button "Save" at bounding box center [540, 490] width 498 height 34
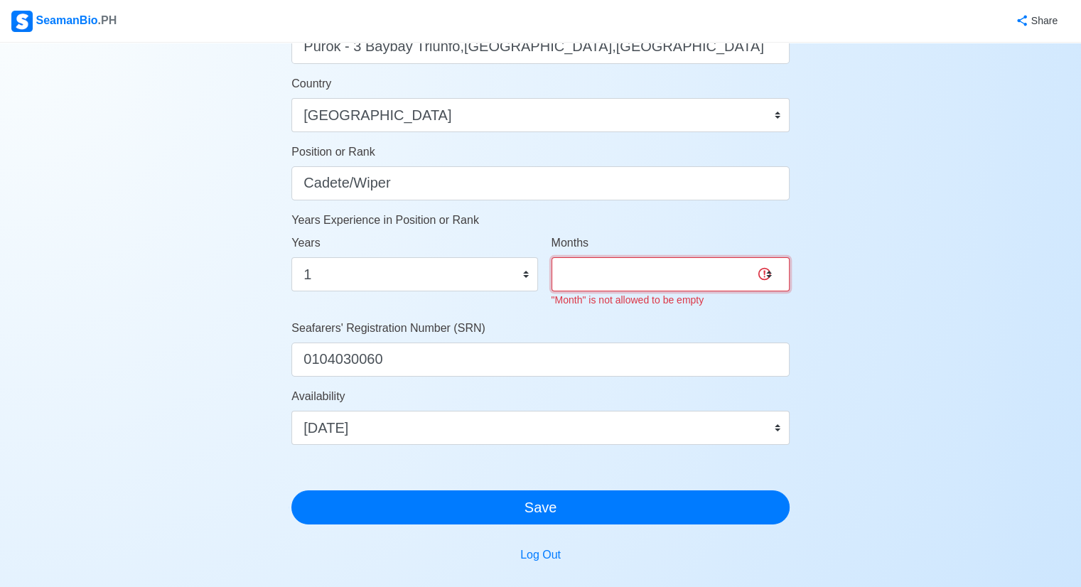
click at [731, 264] on select "0 1 2 3 4 5 6 7 8 9 10 11" at bounding box center [671, 274] width 238 height 34
select select "0"
click at [552, 257] on select "0 1 2 3 4 5 6 7 8 9 10 11" at bounding box center [671, 274] width 238 height 34
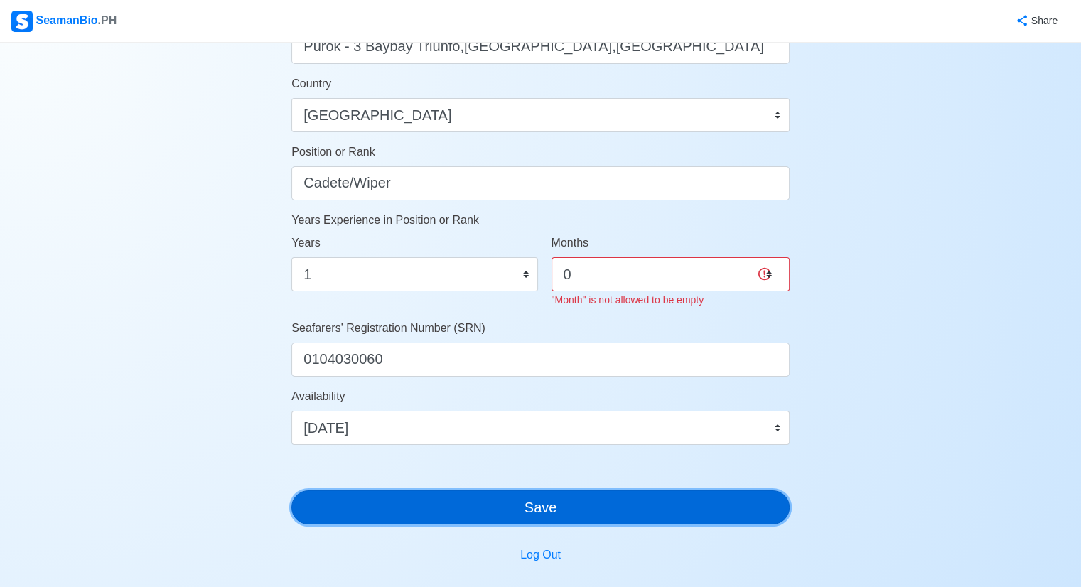
click at [524, 498] on button "Save" at bounding box center [540, 507] width 498 height 34
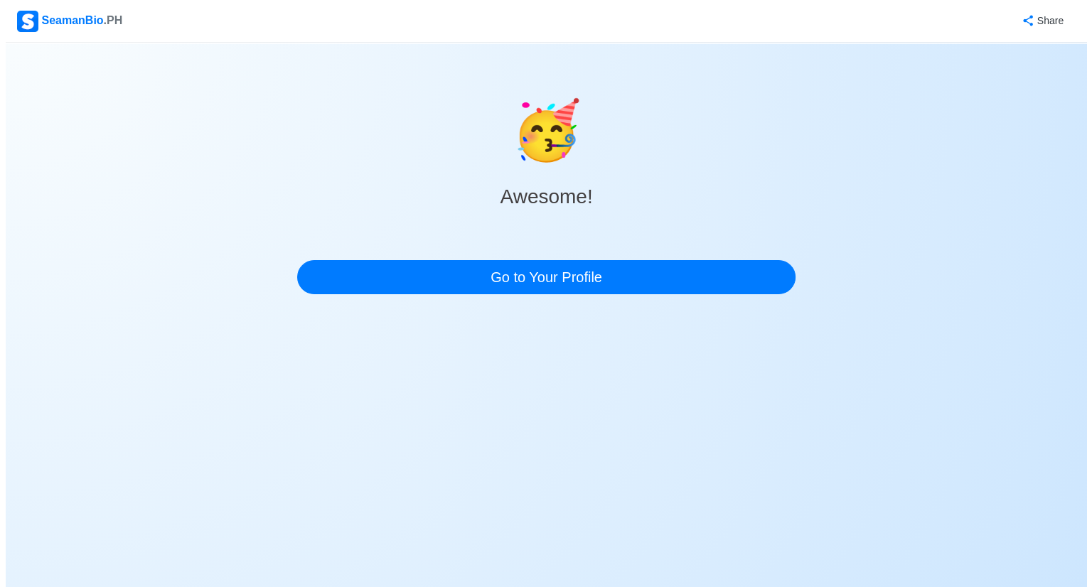
scroll to position [0, 0]
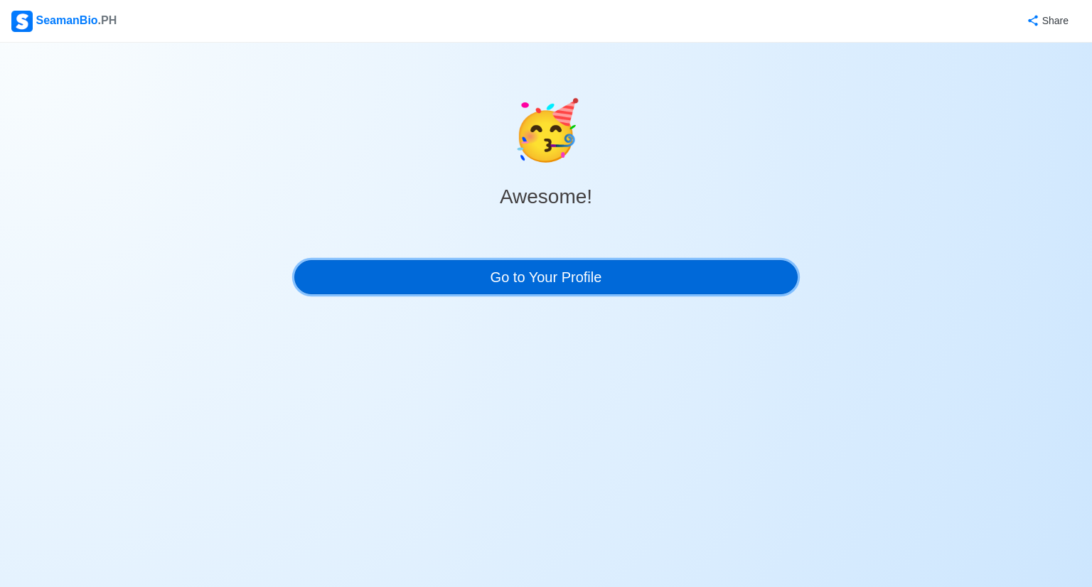
click at [571, 275] on link "Go to Your Profile" at bounding box center [545, 277] width 503 height 34
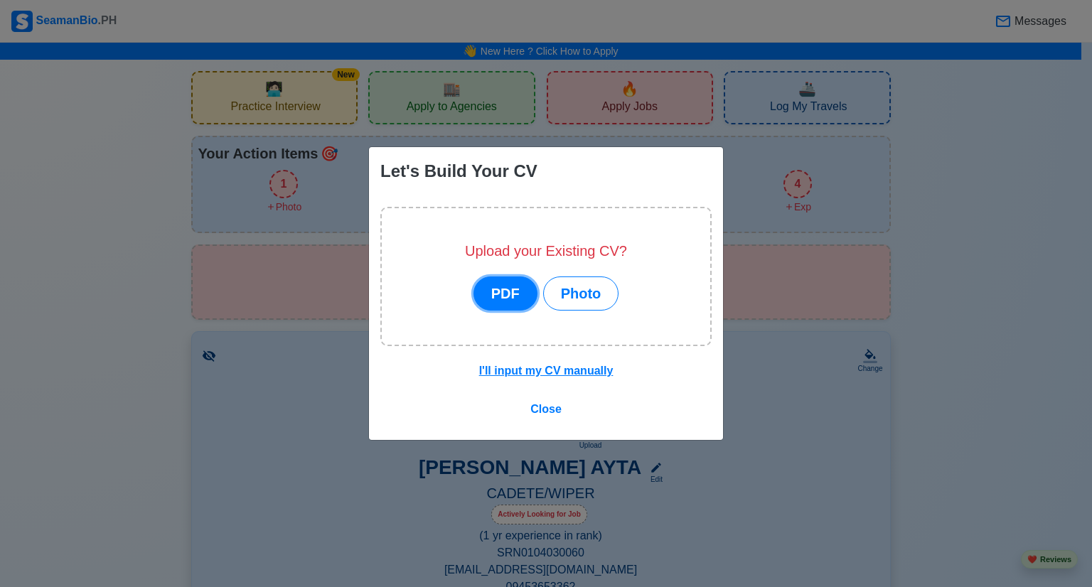
click at [518, 297] on button "PDF" at bounding box center [505, 293] width 64 height 34
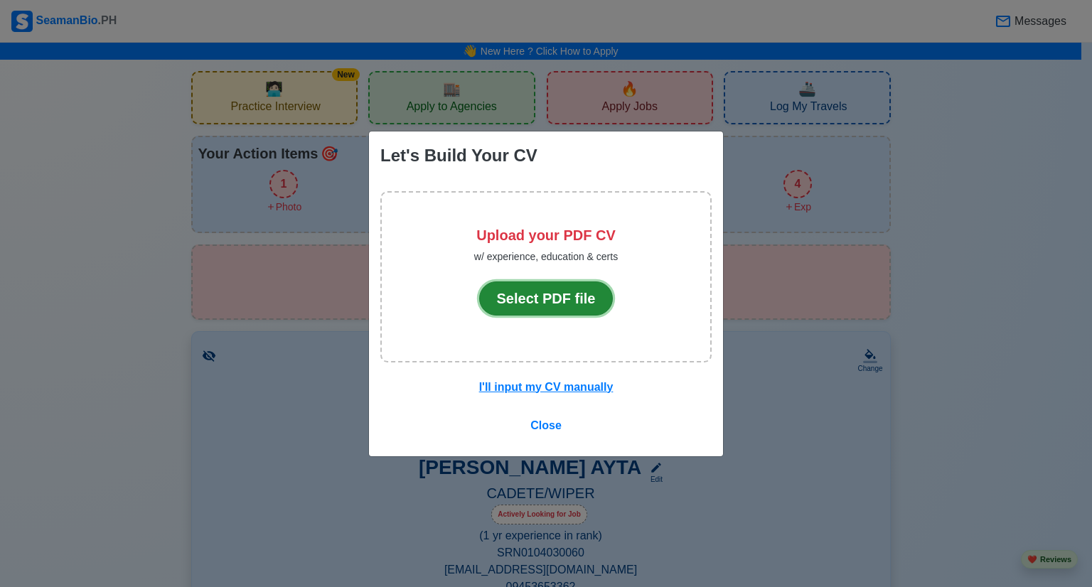
click at [532, 300] on button "Select PDF file" at bounding box center [546, 298] width 134 height 34
click at [563, 389] on u "I'll input my CV manually" at bounding box center [546, 387] width 134 height 12
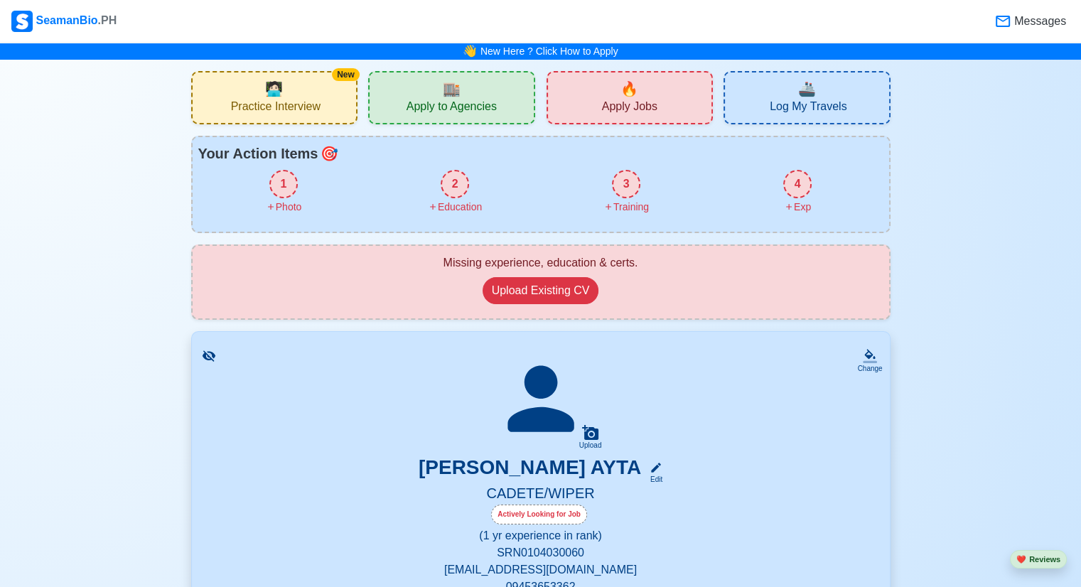
click at [322, 96] on div "New 🧑🏻‍💻 Practice Interview" at bounding box center [274, 97] width 167 height 53
click at [276, 189] on div "1" at bounding box center [283, 184] width 28 height 28
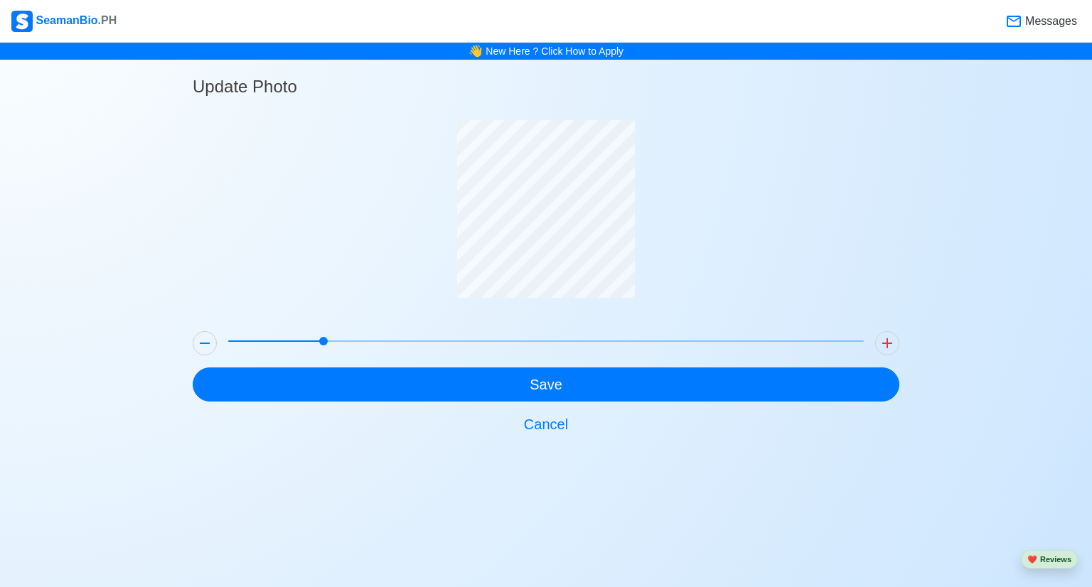
drag, startPoint x: 225, startPoint y: 337, endPoint x: 338, endPoint y: 328, distance: 112.6
click at [338, 328] on div at bounding box center [545, 344] width 647 height 36
click at [734, 240] on div at bounding box center [546, 220] width 706 height 200
drag, startPoint x: 328, startPoint y: 336, endPoint x: 304, endPoint y: 339, distance: 23.6
click at [296, 339] on span at bounding box center [291, 341] width 9 height 9
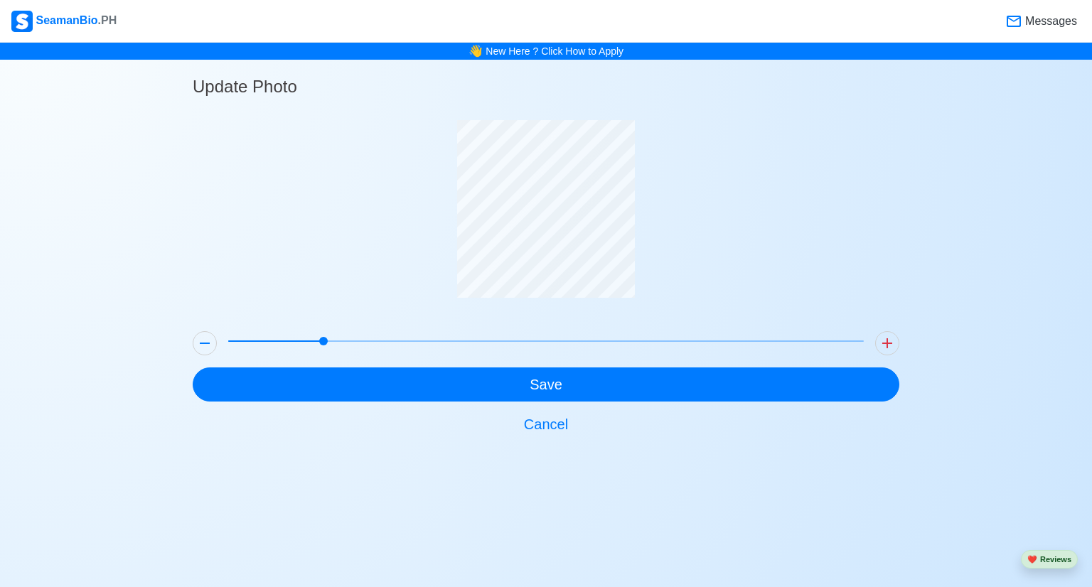
drag, startPoint x: 289, startPoint y: 342, endPoint x: 313, endPoint y: 342, distance: 24.2
click at [319, 342] on span at bounding box center [323, 341] width 9 height 9
click at [303, 342] on span at bounding box center [545, 341] width 635 height 20
click at [272, 342] on span at bounding box center [545, 341] width 635 height 20
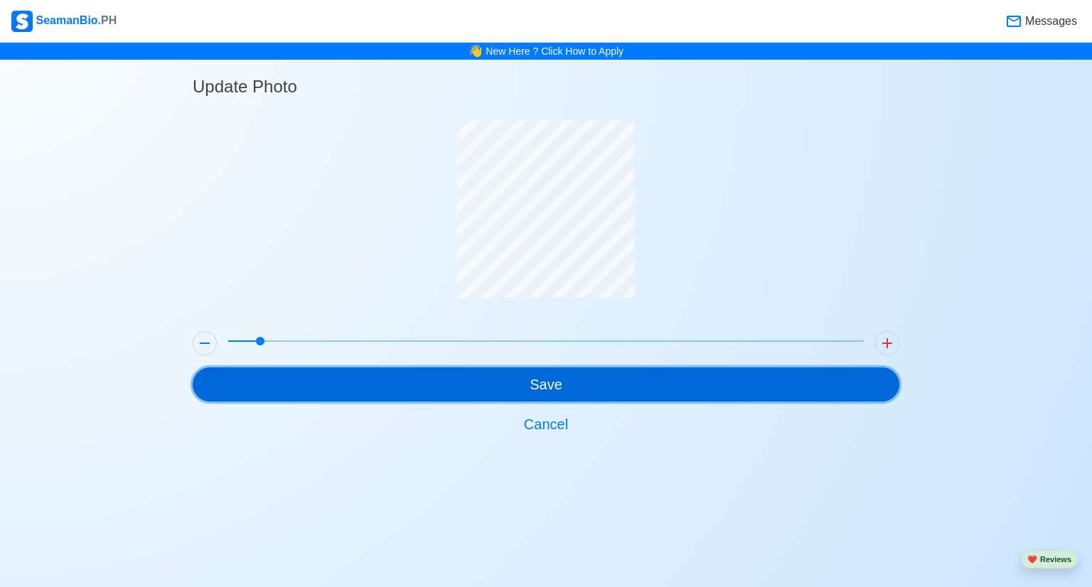
click at [673, 383] on button "Save" at bounding box center [546, 384] width 706 height 34
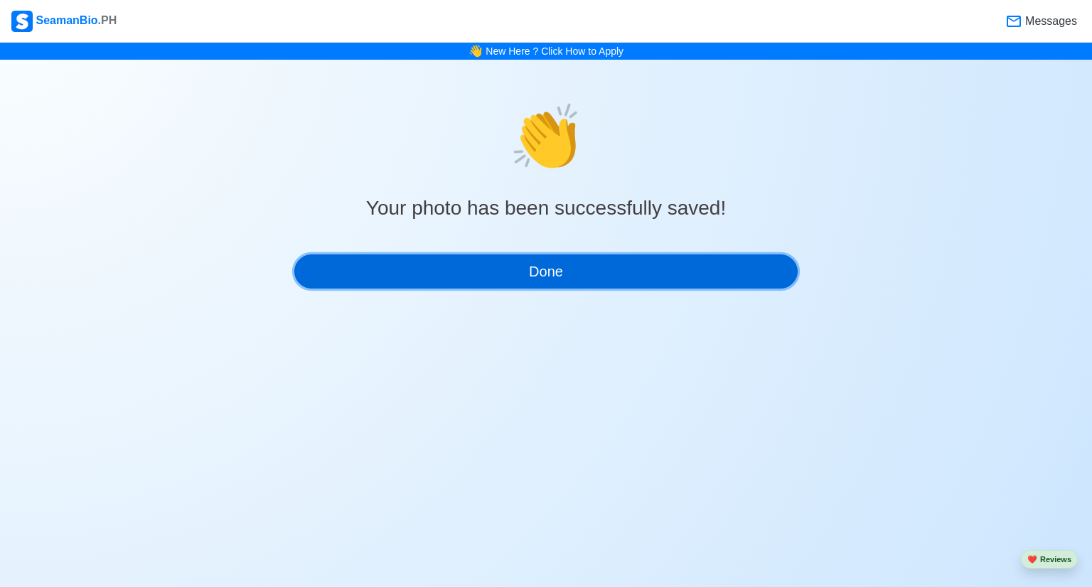
click at [611, 264] on button "Done" at bounding box center [545, 271] width 503 height 34
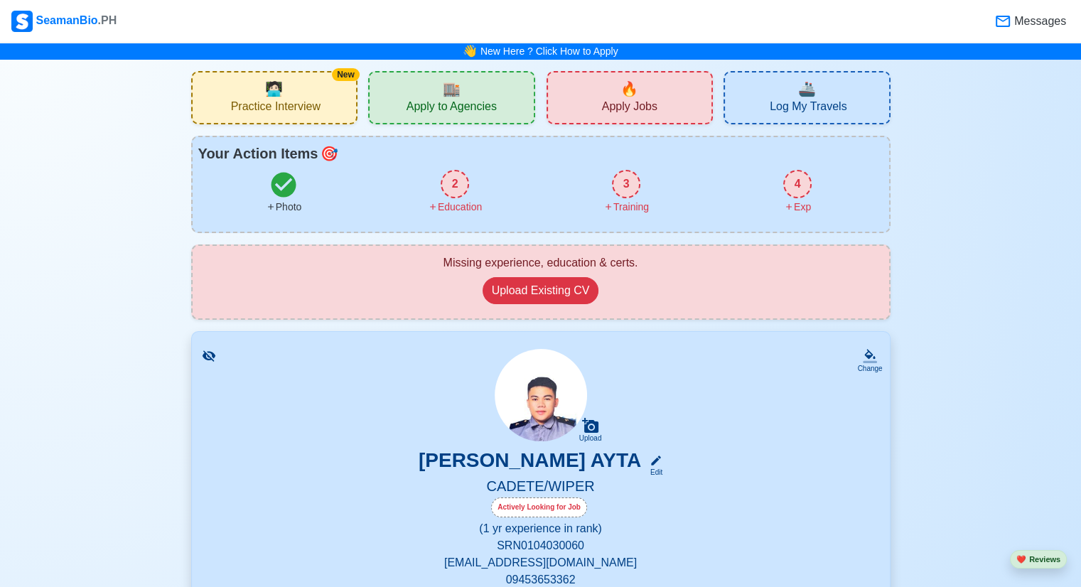
click at [456, 182] on div "2" at bounding box center [455, 184] width 28 height 28
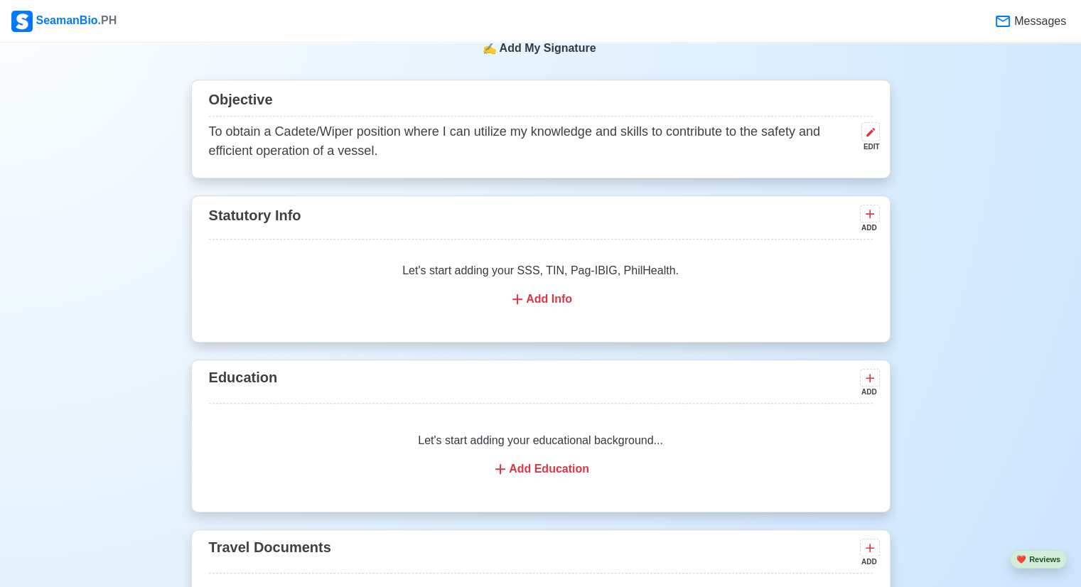
scroll to position [782, 0]
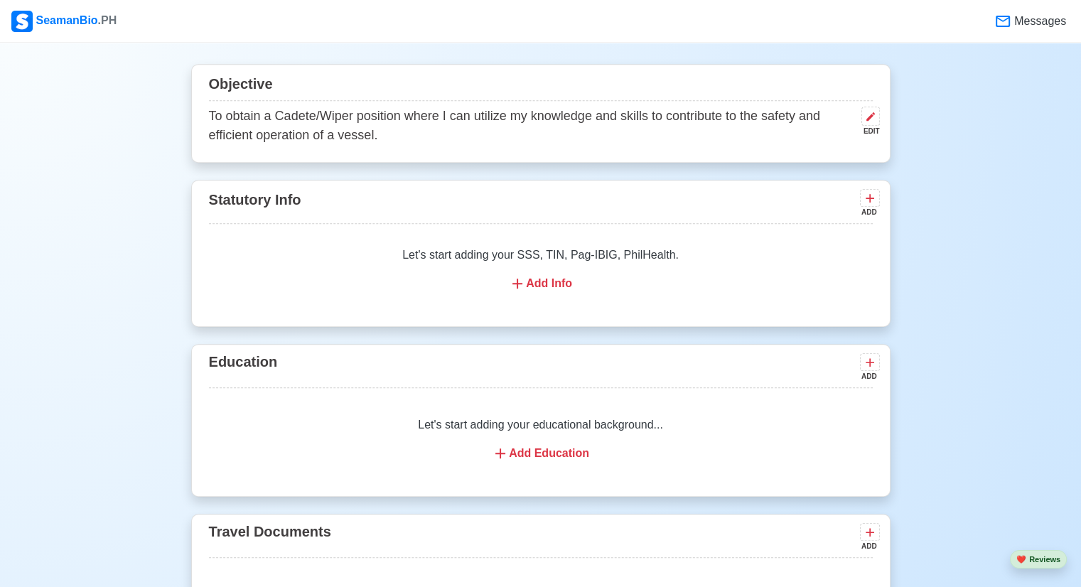
click at [548, 280] on div "Add Info" at bounding box center [541, 283] width 630 height 17
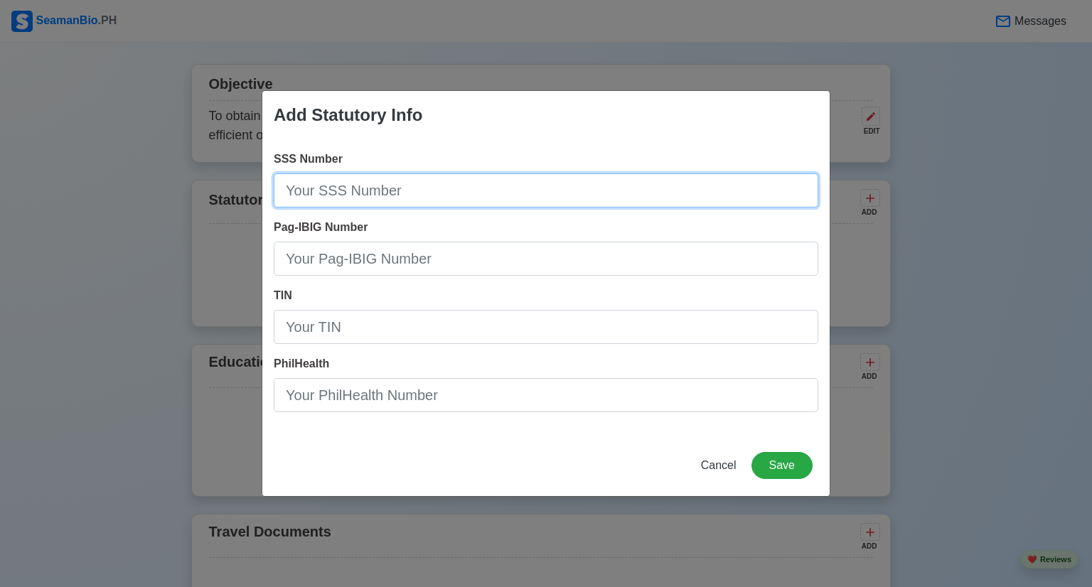
click at [421, 191] on input "SSS Number" at bounding box center [546, 190] width 544 height 34
type input "[PHONE_NUMBER]"
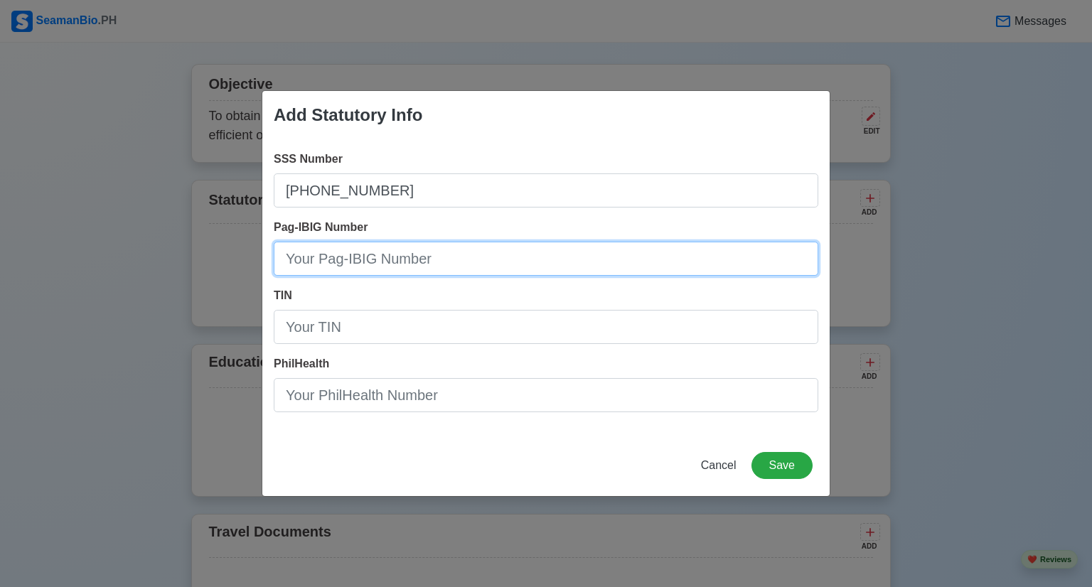
click at [433, 254] on input "Pag-IBIG Number" at bounding box center [546, 259] width 544 height 34
type input "1212-7458-5024"
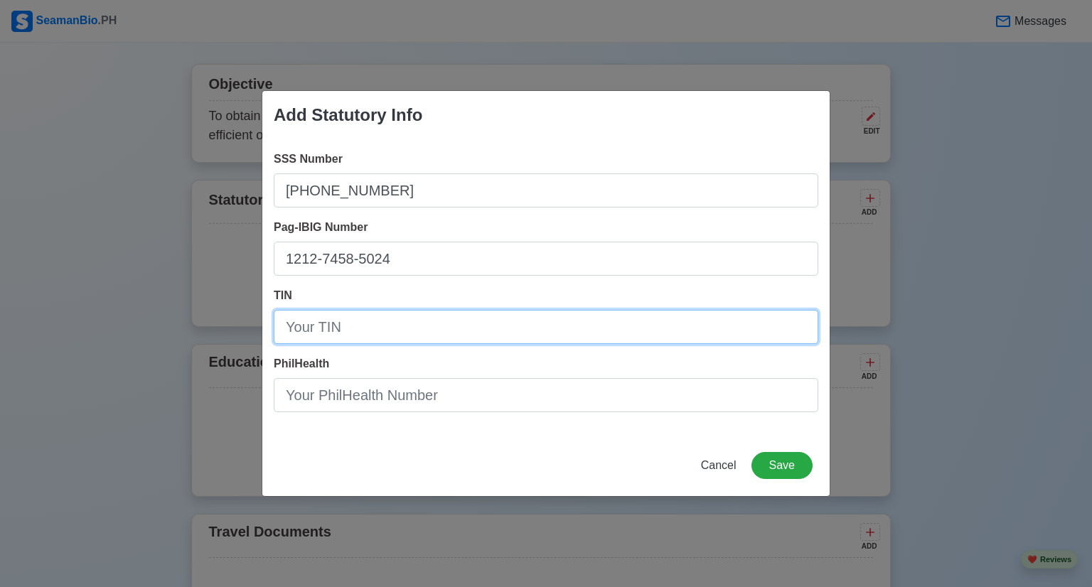
click at [417, 330] on input "TIN" at bounding box center [546, 327] width 544 height 34
type input "628928109"
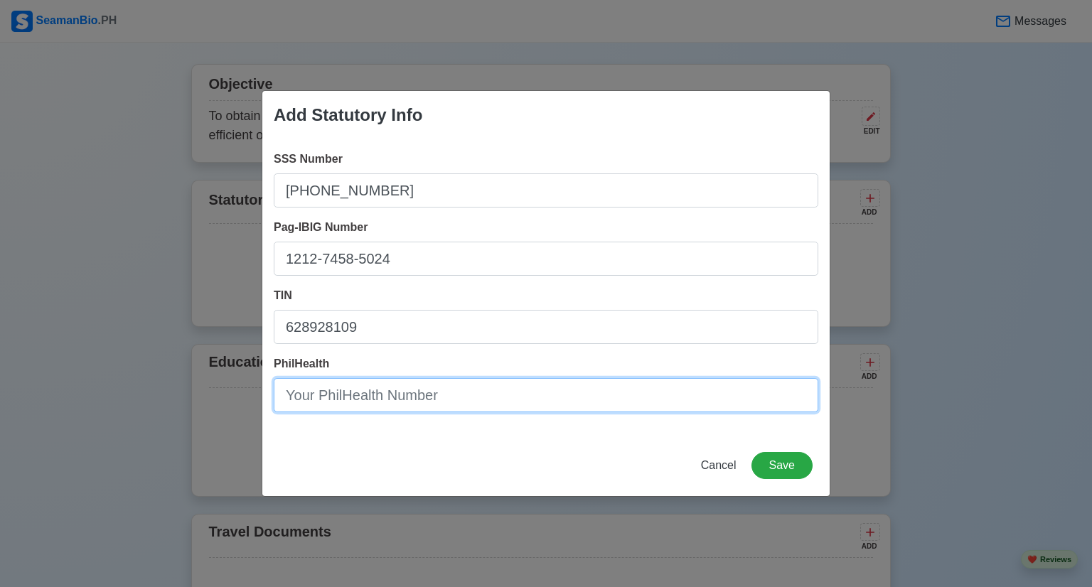
click at [456, 392] on input "PhilHealth" at bounding box center [546, 395] width 544 height 34
type input "15-251046712-9"
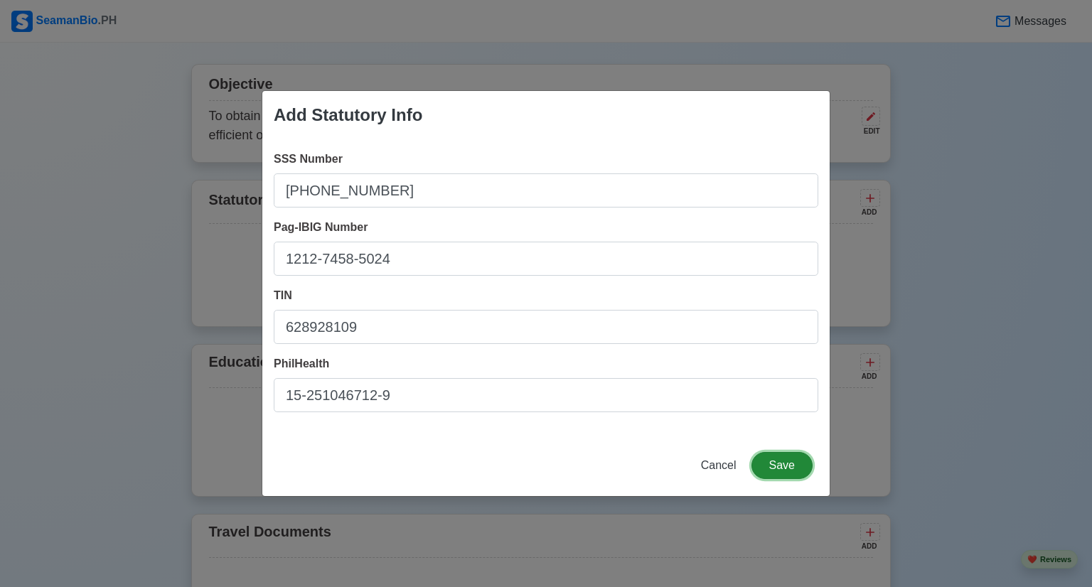
click at [787, 473] on button "Save" at bounding box center [781, 465] width 61 height 27
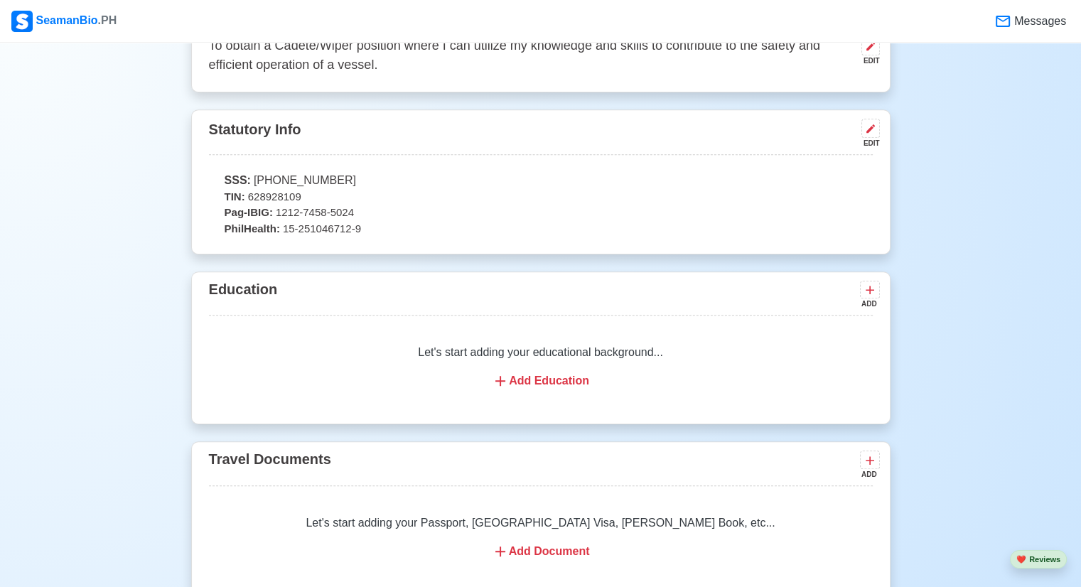
scroll to position [853, 0]
click at [540, 377] on div "Add Education" at bounding box center [541, 380] width 630 height 17
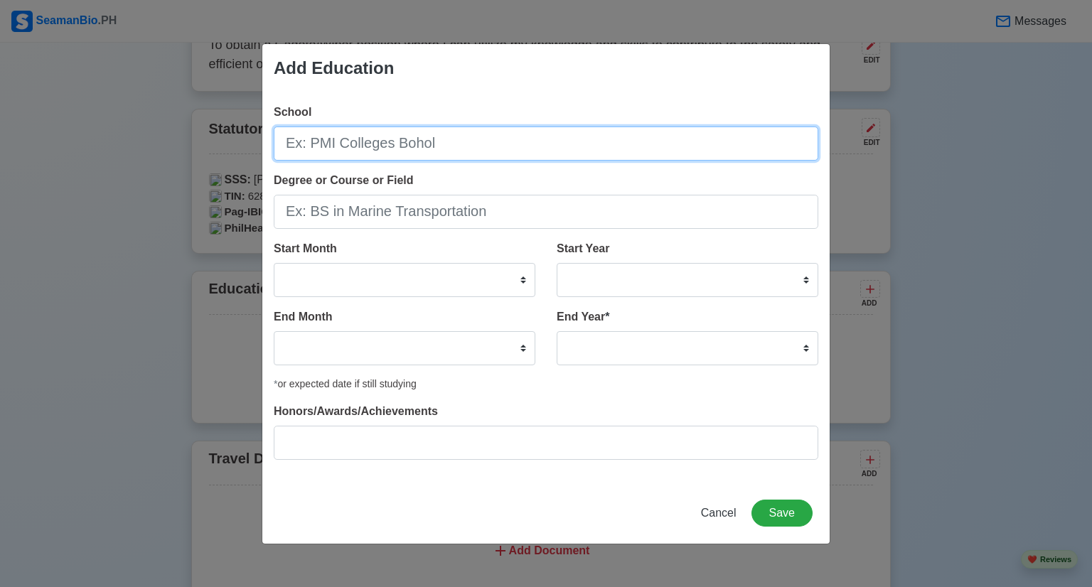
click at [414, 149] on input "School" at bounding box center [546, 144] width 544 height 34
type input "[GEOGRAPHIC_DATA]"
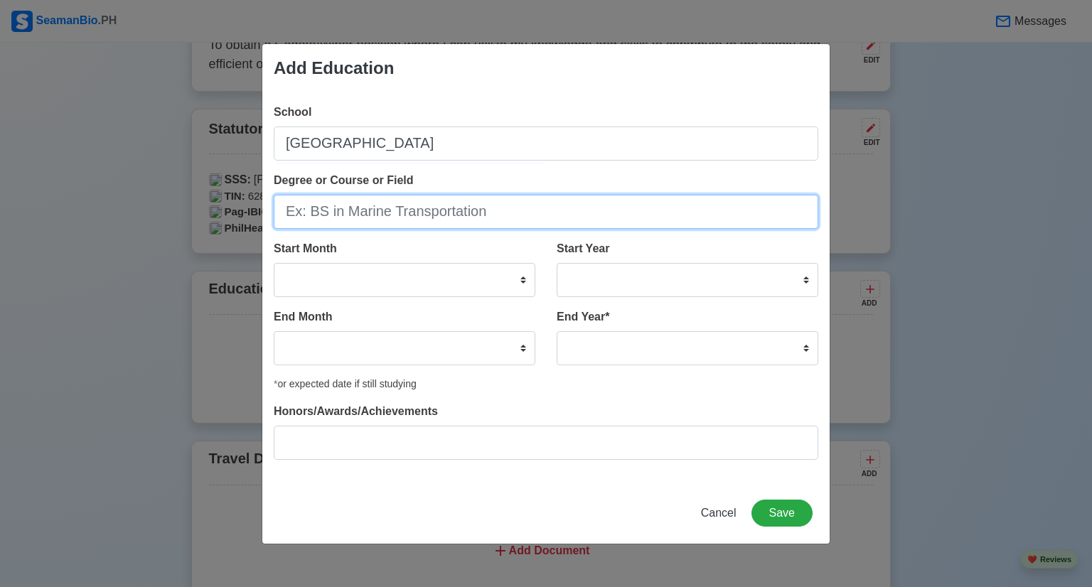
click at [446, 211] on input "Degree or Course or Field" at bounding box center [546, 212] width 544 height 34
type input "C"
type input "Bachelor of Science in Marine Engineering"
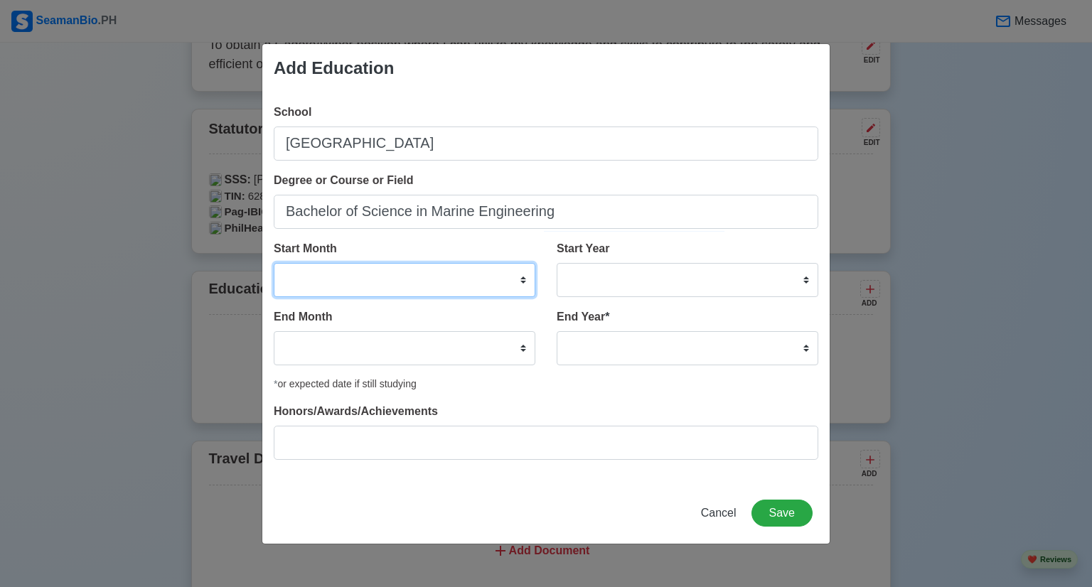
click at [522, 279] on select "January February March April May June July August September October November De…" at bounding box center [405, 280] width 262 height 34
select select "August"
click at [274, 263] on select "January February March April May June July August September October November De…" at bounding box center [405, 280] width 262 height 34
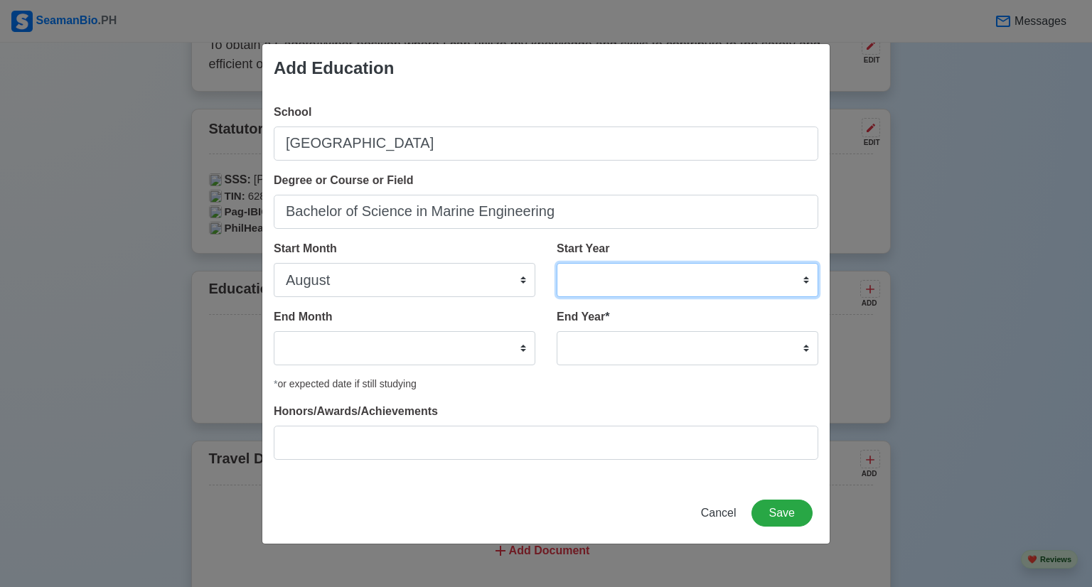
click at [808, 276] on select "2025 2024 2023 2022 2021 2020 2019 2018 2017 2016 2015 2014 2013 2012 2011 2010…" at bounding box center [687, 280] width 262 height 34
select select "2019"
click at [556, 263] on select "2025 2024 2023 2022 2021 2020 2019 2018 2017 2016 2015 2014 2013 2012 2011 2010…" at bounding box center [687, 280] width 262 height 34
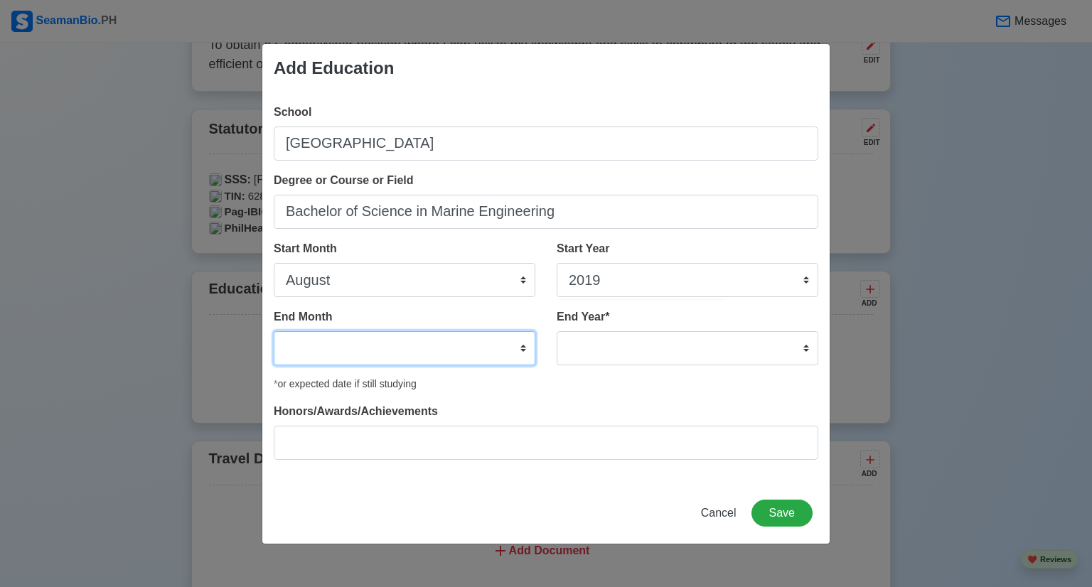
click at [527, 345] on select "January February March April May June July August September October November De…" at bounding box center [405, 348] width 262 height 34
select select "June"
click at [274, 331] on select "January February March April May June July August September October November De…" at bounding box center [405, 348] width 262 height 34
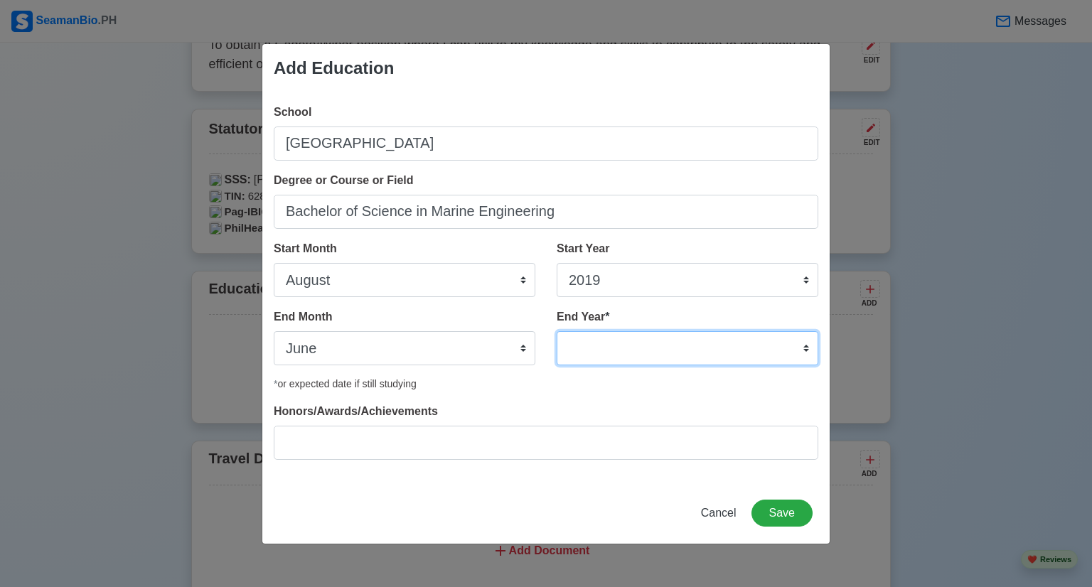
click at [804, 346] on select "2035 2034 2033 2032 2031 2030 2029 2028 2027 2026 2025 2024 2023 2022 2021 2020…" at bounding box center [687, 348] width 262 height 34
select select "2023"
click at [556, 331] on select "2035 2034 2033 2032 2031 2030 2029 2028 2027 2026 2025 2024 2023 2022 2021 2020…" at bounding box center [687, 348] width 262 height 34
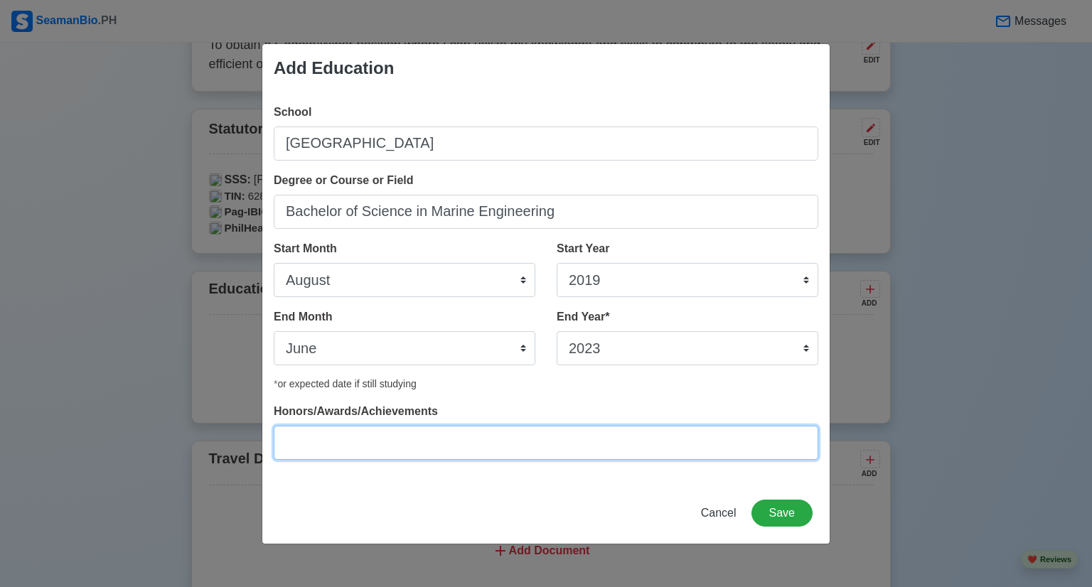
click at [390, 441] on input "Honors/Awards/Achievements" at bounding box center [546, 443] width 544 height 34
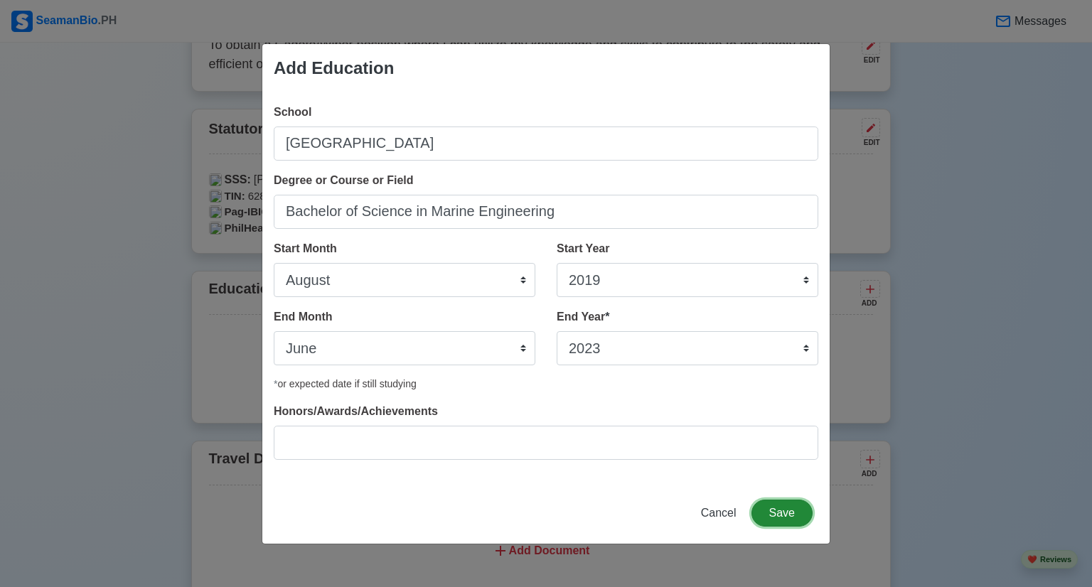
click at [786, 516] on button "Save" at bounding box center [781, 513] width 61 height 27
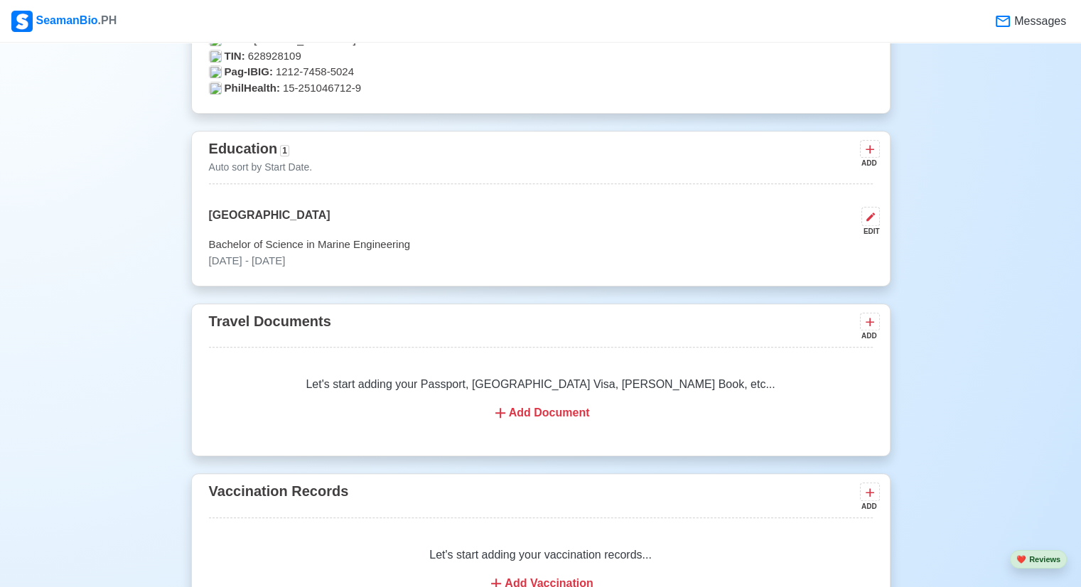
scroll to position [995, 0]
click at [532, 410] on div "Add Document" at bounding box center [541, 410] width 630 height 17
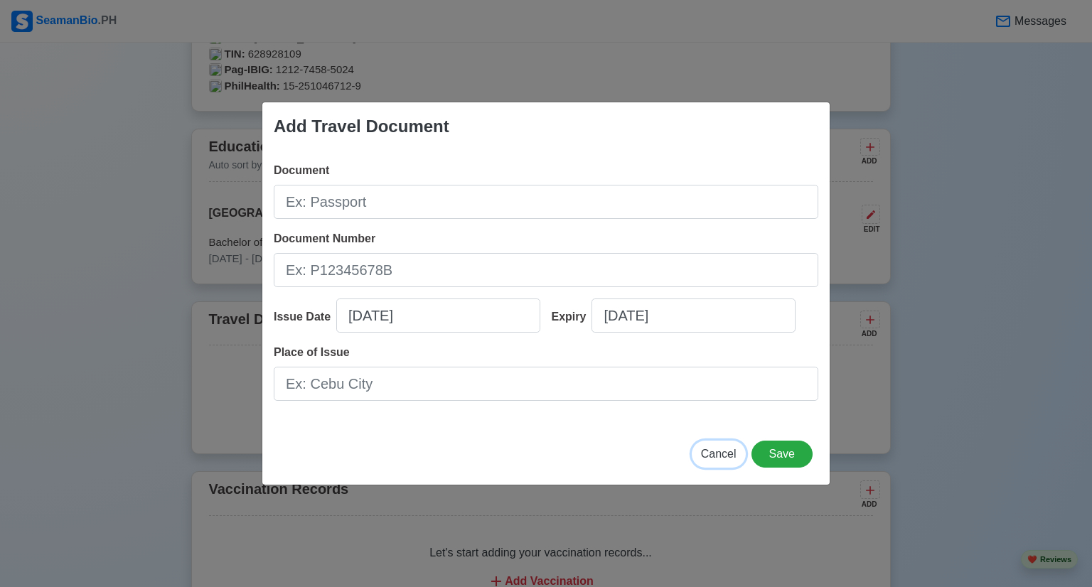
click at [719, 458] on span "Cancel" at bounding box center [719, 454] width 36 height 12
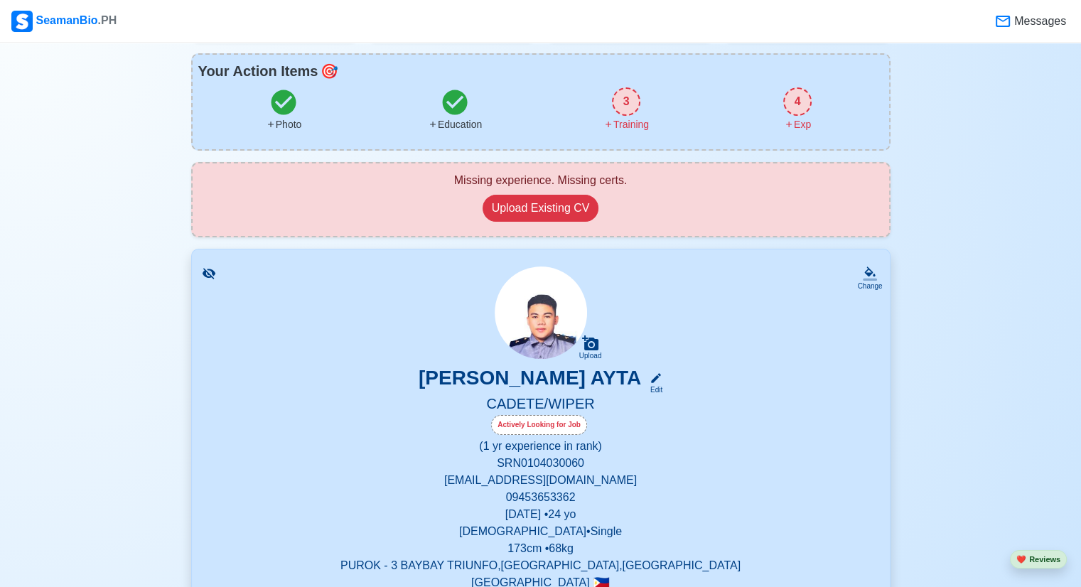
scroll to position [0, 0]
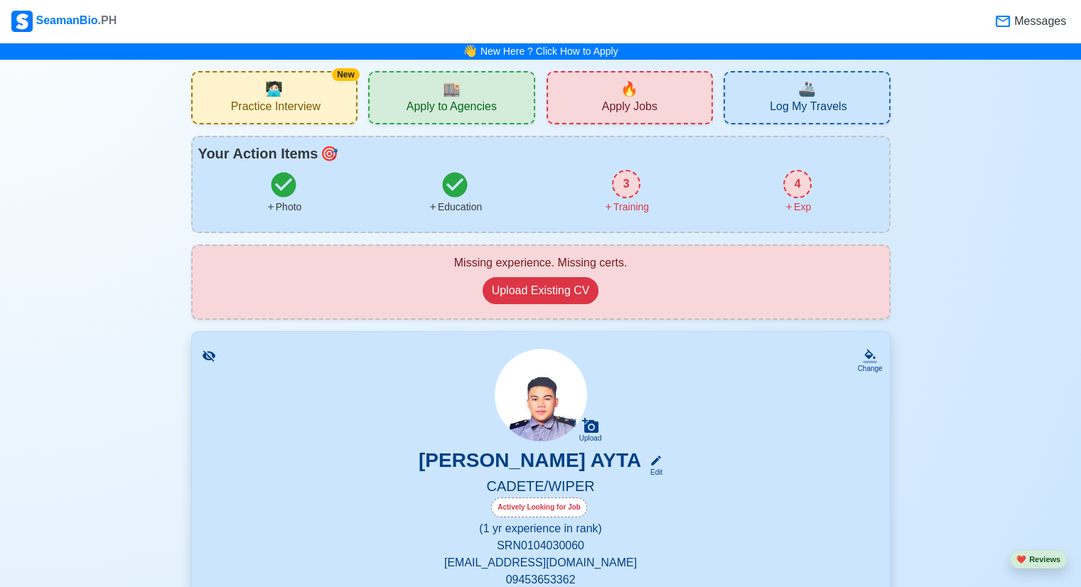
click at [1010, 18] on icon at bounding box center [1003, 21] width 14 height 11
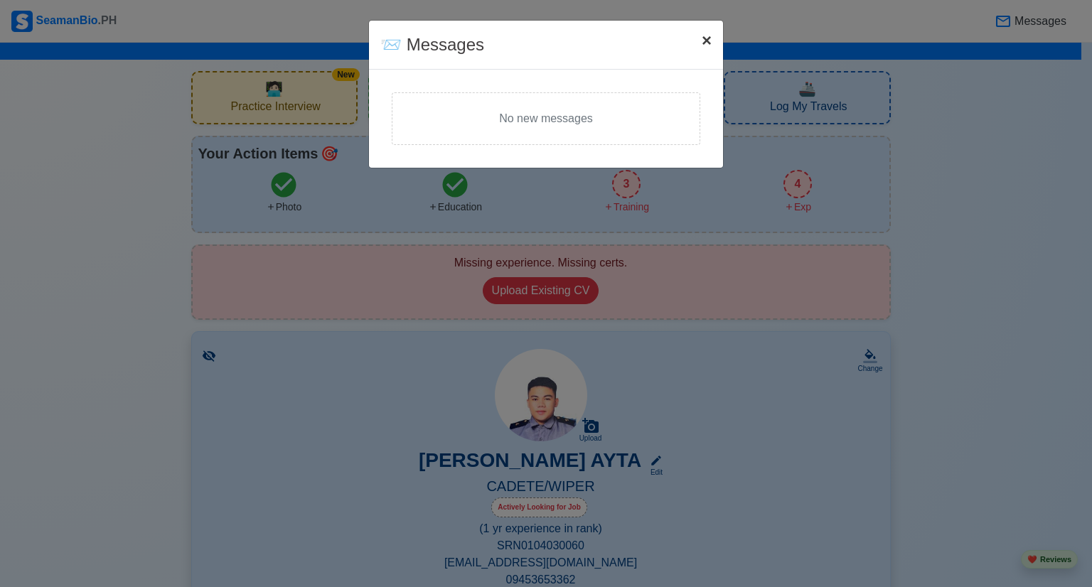
click at [706, 40] on span "×" at bounding box center [706, 40] width 10 height 19
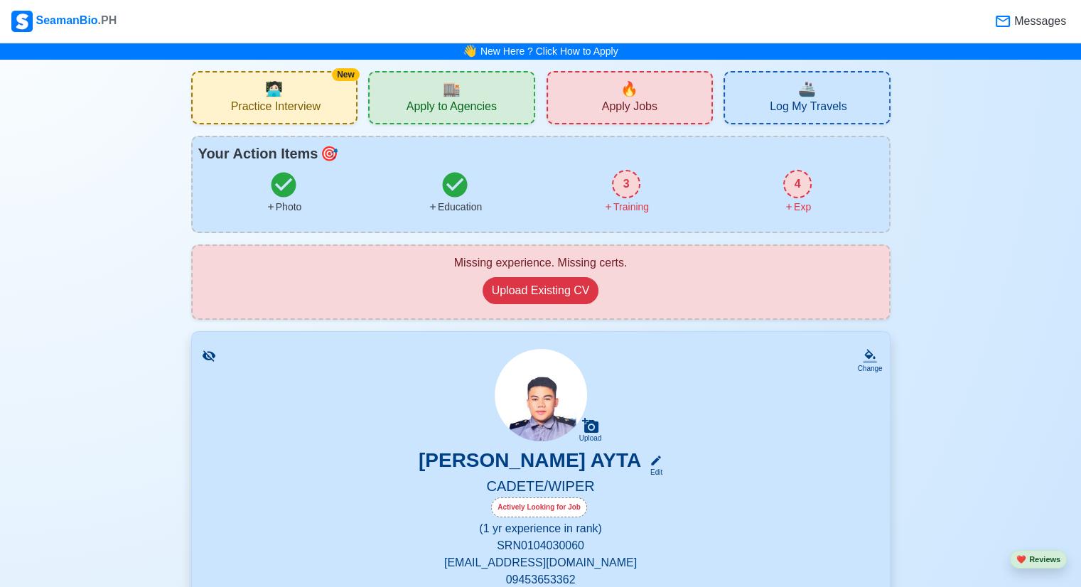
click at [60, 21] on div "SeamanBio .PH" at bounding box center [63, 21] width 105 height 21
